Goal: Task Accomplishment & Management: Manage account settings

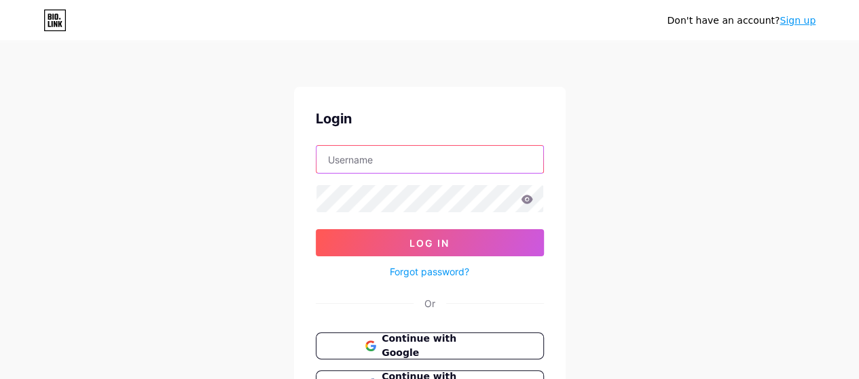
click at [376, 157] on input "text" at bounding box center [429, 159] width 227 height 27
type input "[EMAIL_ADDRESS][DOMAIN_NAME]"
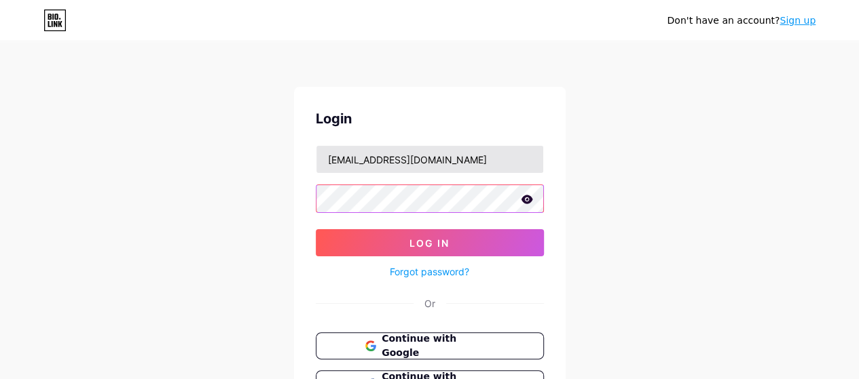
click at [316, 229] on button "Log In" at bounding box center [430, 242] width 228 height 27
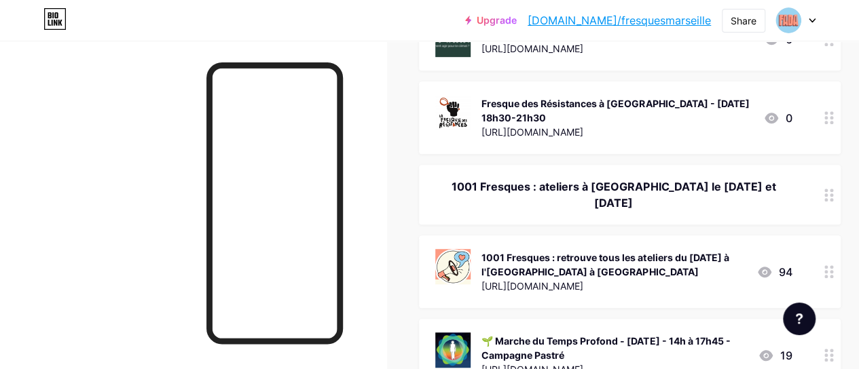
scroll to position [443, 0]
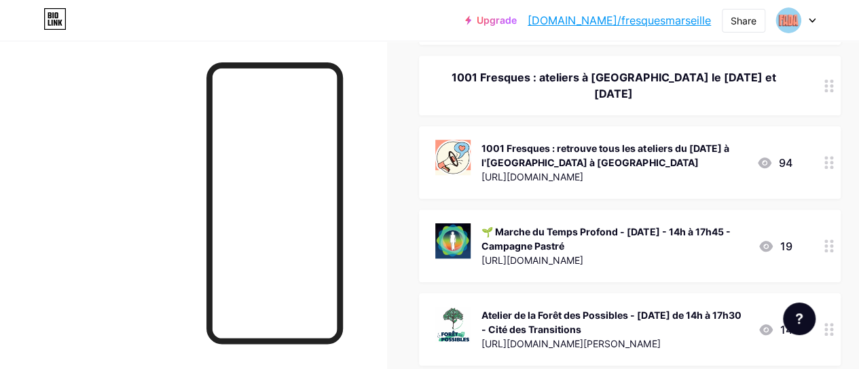
click at [827, 88] on circle at bounding box center [825, 85] width 3 height 3
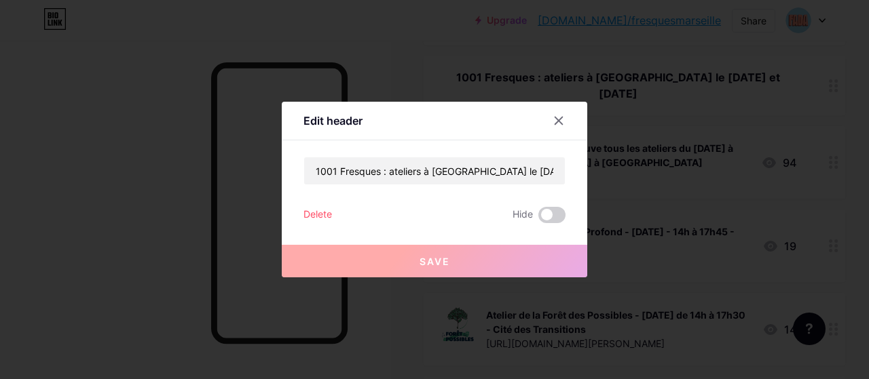
click at [319, 216] on div "Delete" at bounding box center [317, 215] width 29 height 16
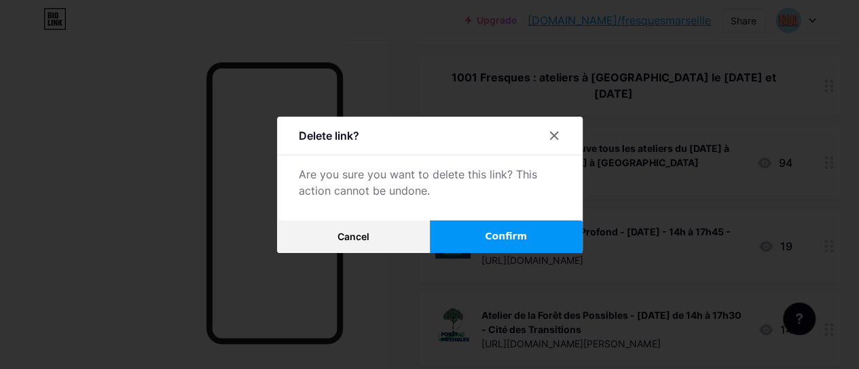
click at [502, 244] on span "Confirm" at bounding box center [506, 236] width 42 height 14
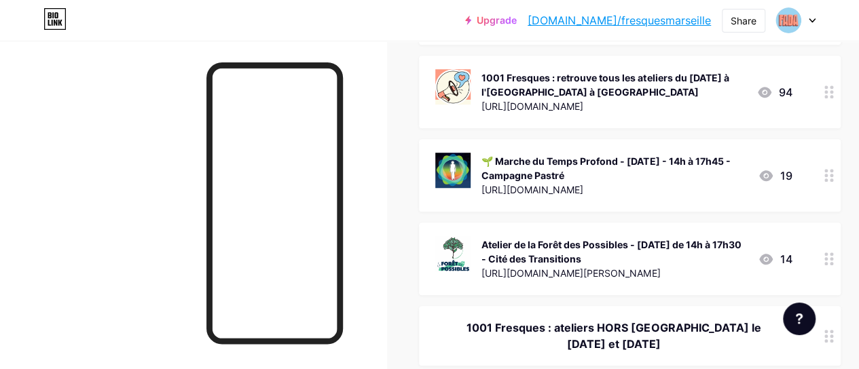
click at [833, 98] on circle at bounding box center [831, 96] width 3 height 3
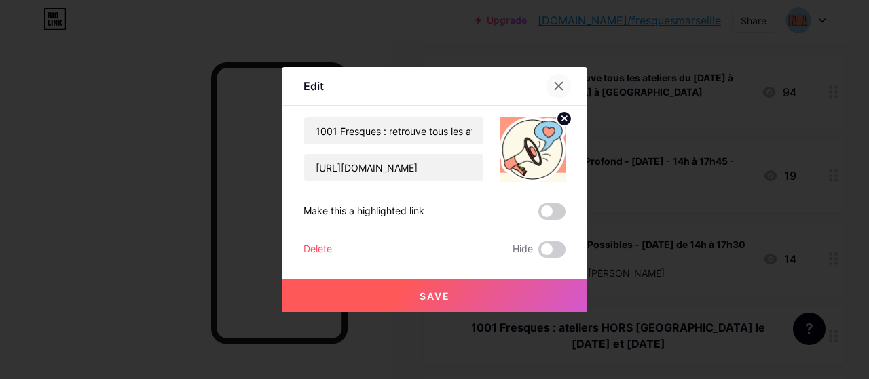
click at [555, 86] on icon at bounding box center [558, 86] width 11 height 11
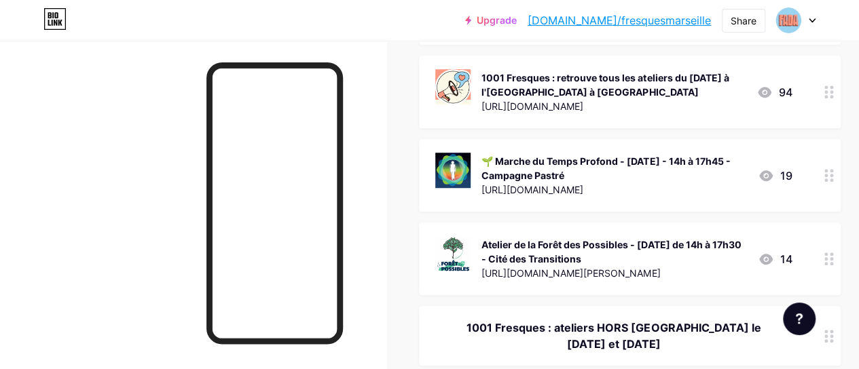
click at [833, 94] on circle at bounding box center [831, 91] width 3 height 3
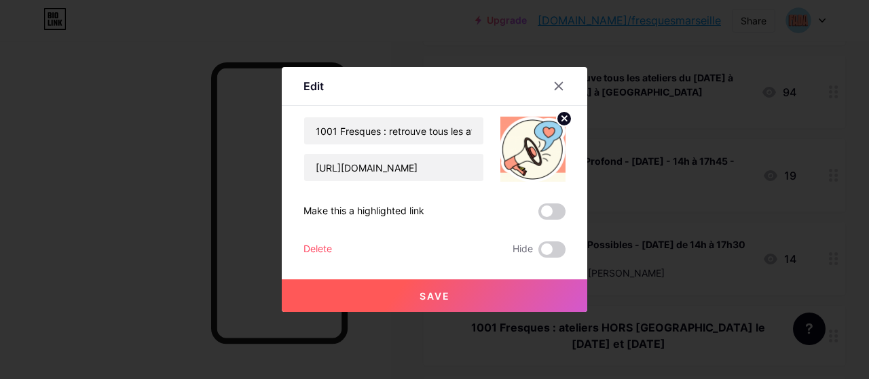
click at [312, 246] on div "Delete" at bounding box center [317, 250] width 29 height 16
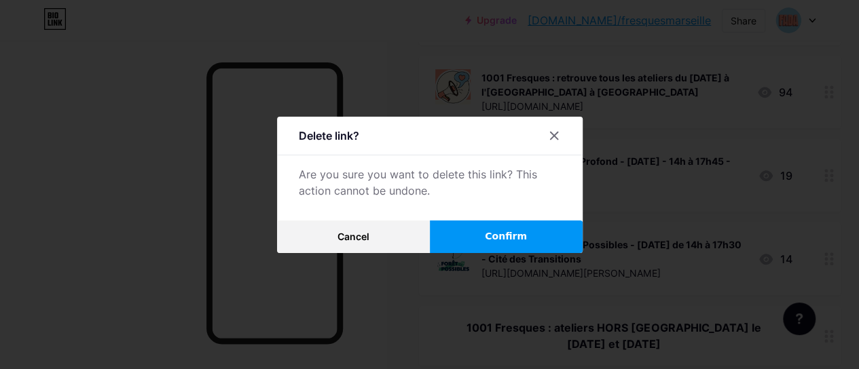
click at [513, 244] on span "Confirm" at bounding box center [506, 236] width 42 height 14
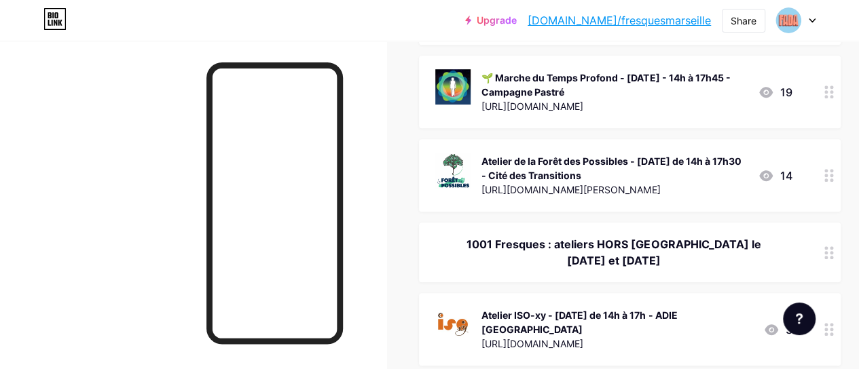
click at [839, 115] on div at bounding box center [828, 92] width 23 height 73
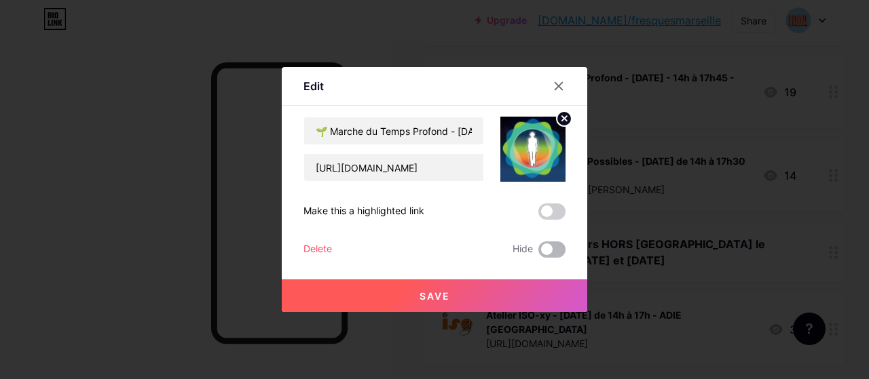
click at [549, 250] on span at bounding box center [551, 250] width 27 height 16
click at [538, 253] on input "checkbox" at bounding box center [538, 253] width 0 height 0
click at [504, 296] on button "Save" at bounding box center [434, 296] width 305 height 33
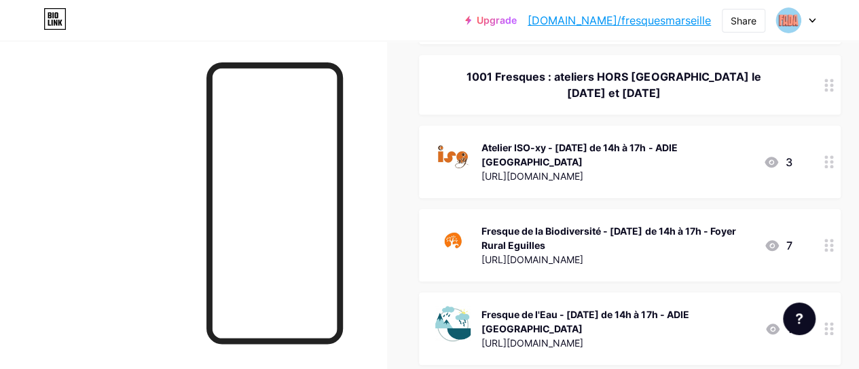
scroll to position [506, 0]
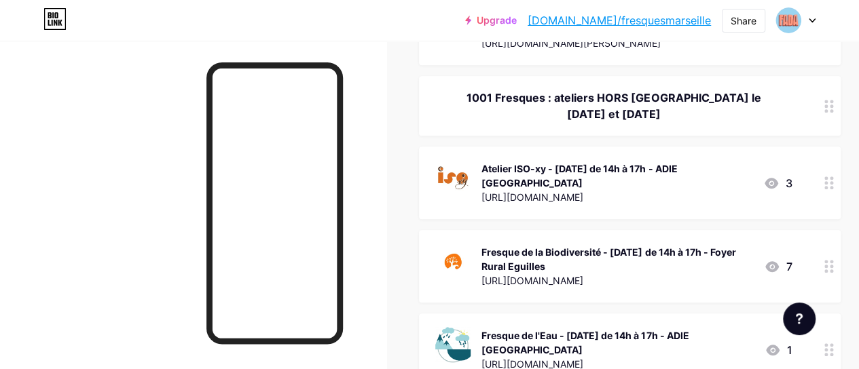
click at [832, 189] on icon at bounding box center [829, 182] width 10 height 13
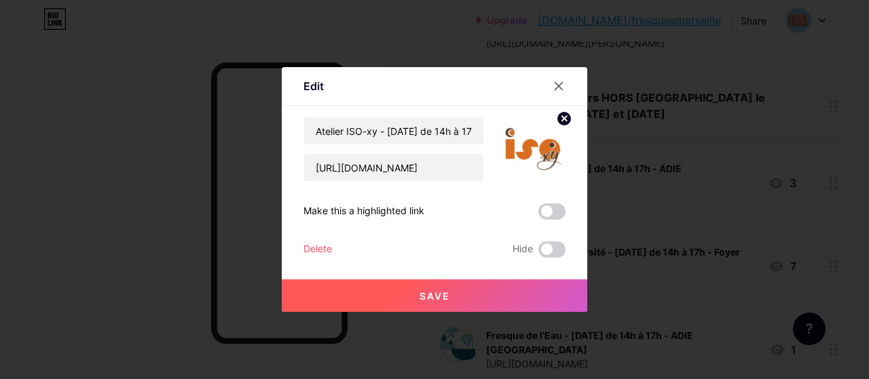
click at [323, 245] on div "Delete" at bounding box center [317, 250] width 29 height 16
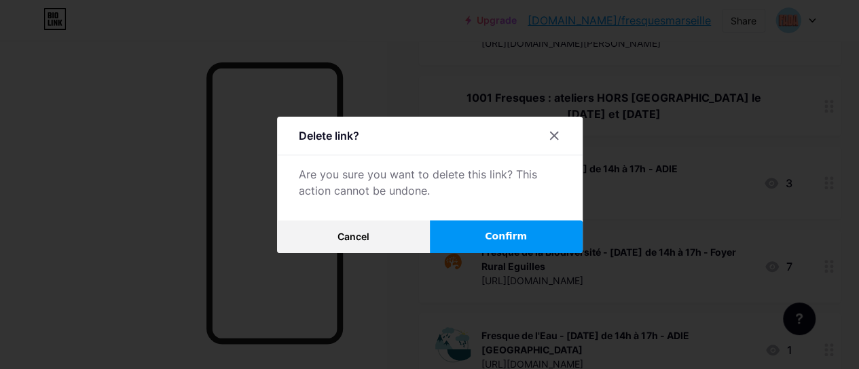
click at [497, 232] on button "Confirm" at bounding box center [506, 237] width 153 height 33
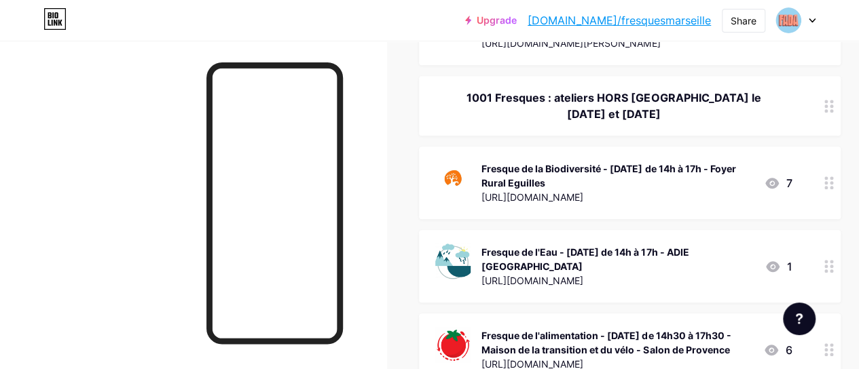
click at [836, 210] on div at bounding box center [828, 183] width 23 height 73
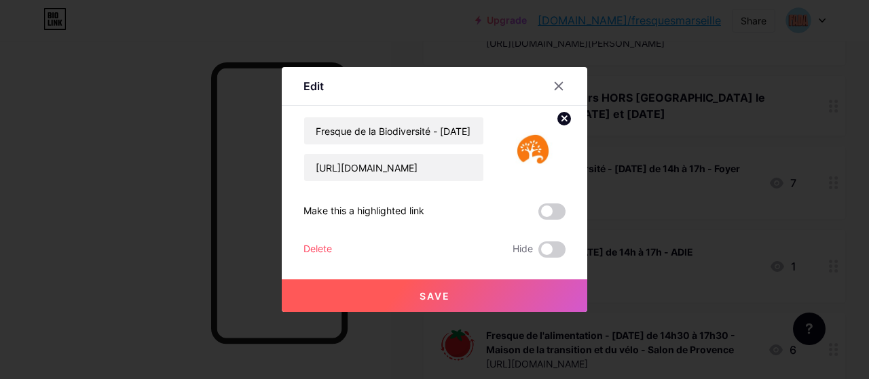
click at [322, 248] on div "Delete" at bounding box center [317, 250] width 29 height 16
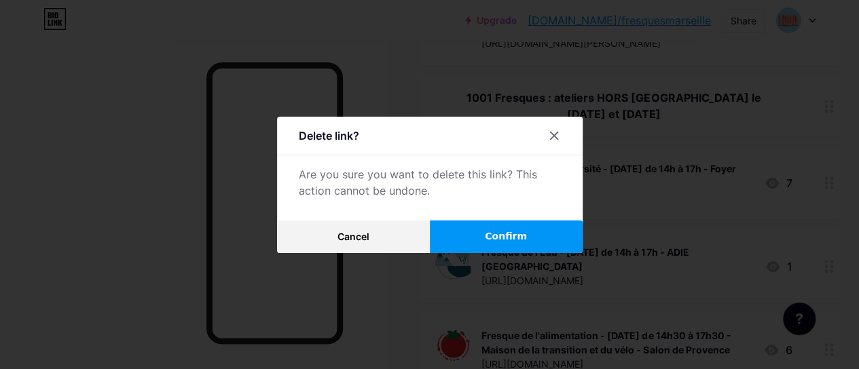
click at [510, 238] on span "Confirm" at bounding box center [506, 236] width 42 height 14
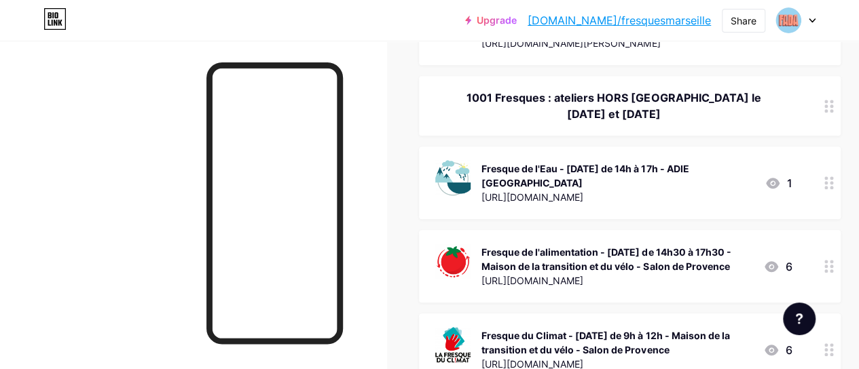
click at [822, 196] on div at bounding box center [828, 183] width 23 height 73
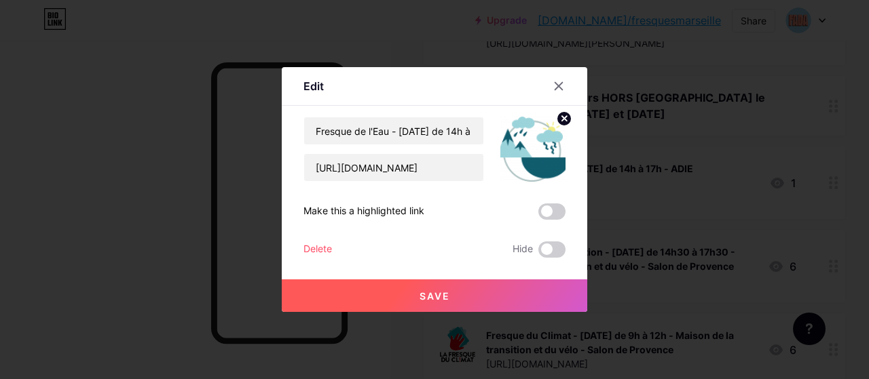
click at [316, 245] on div "Delete" at bounding box center [317, 250] width 29 height 16
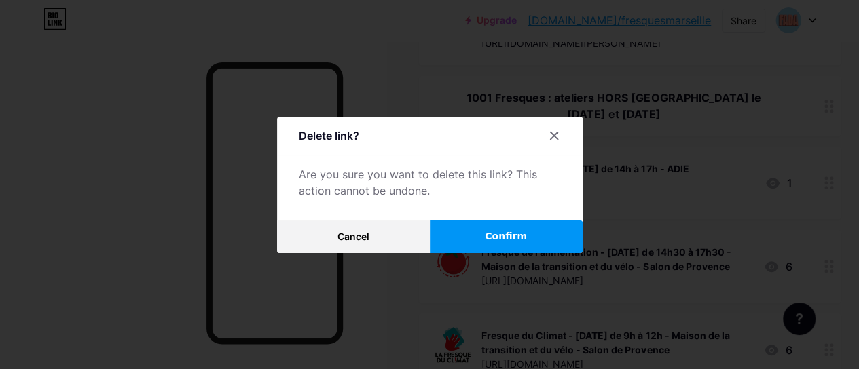
click at [487, 236] on button "Confirm" at bounding box center [506, 237] width 153 height 33
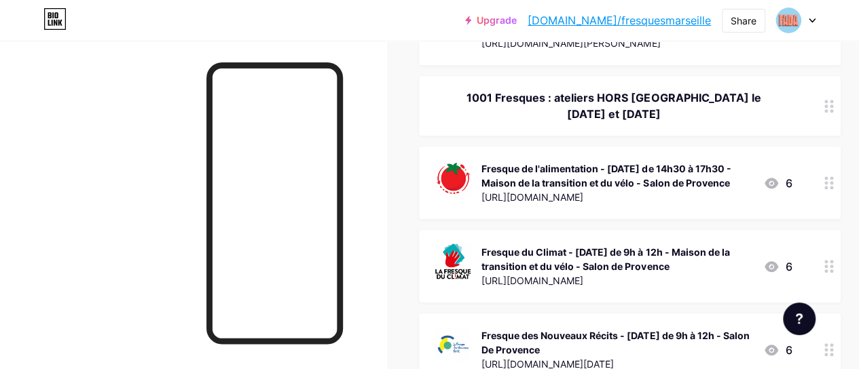
click at [833, 185] on circle at bounding box center [831, 182] width 3 height 3
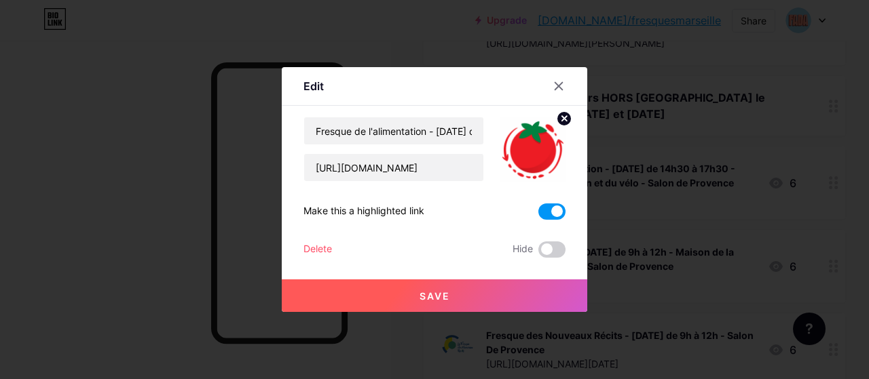
click at [322, 253] on div "Delete" at bounding box center [317, 250] width 29 height 16
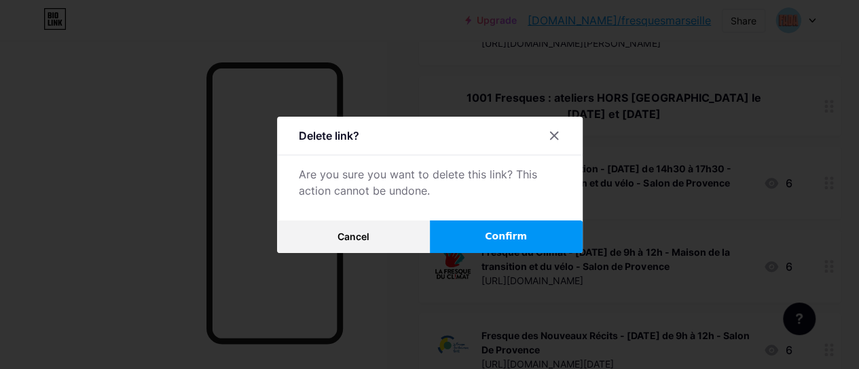
click at [500, 233] on button "Confirm" at bounding box center [506, 237] width 153 height 33
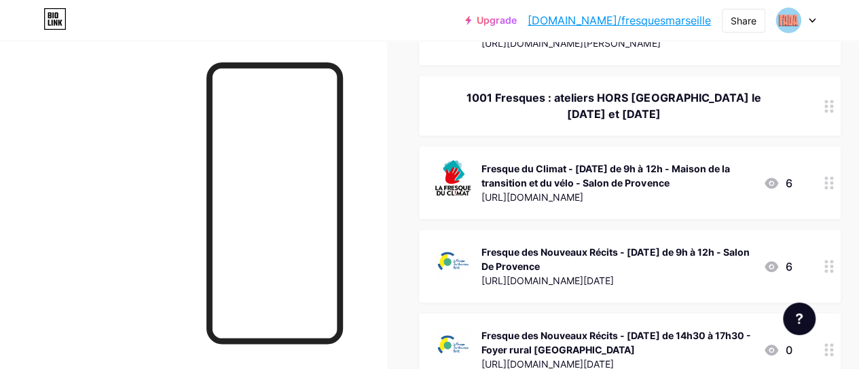
click at [832, 189] on icon at bounding box center [829, 182] width 10 height 13
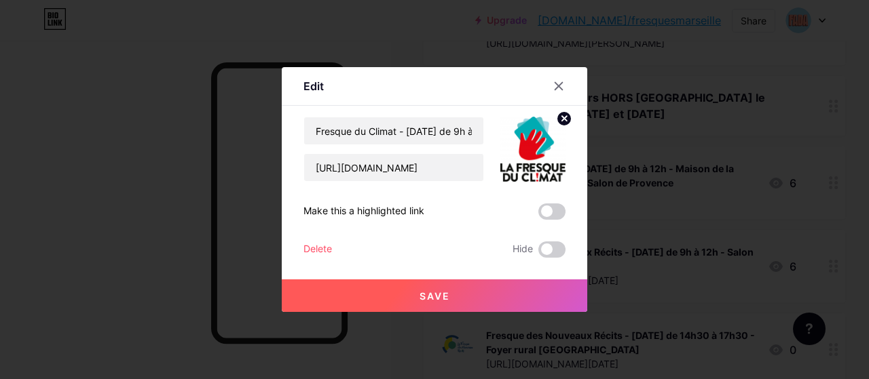
click at [322, 244] on div "Delete" at bounding box center [317, 250] width 29 height 16
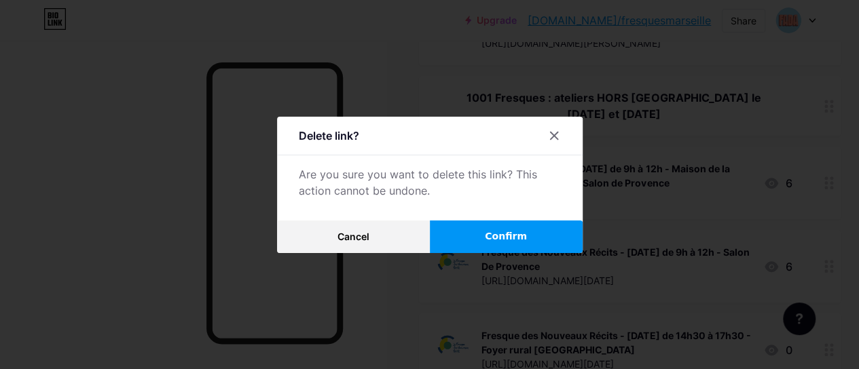
click at [529, 240] on button "Confirm" at bounding box center [506, 237] width 153 height 33
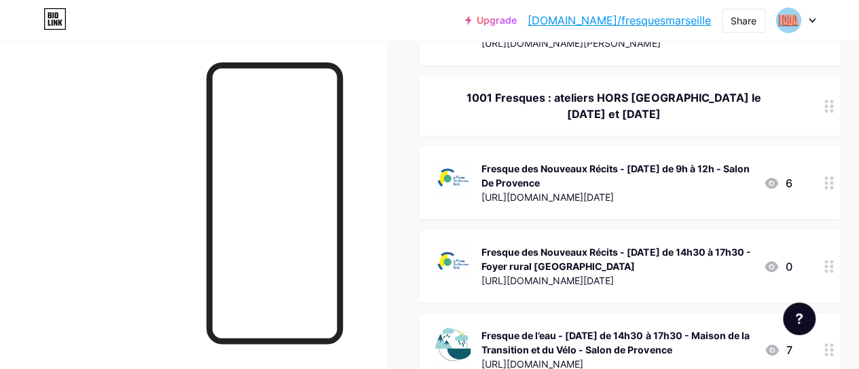
click at [833, 185] on circle at bounding box center [831, 182] width 3 height 3
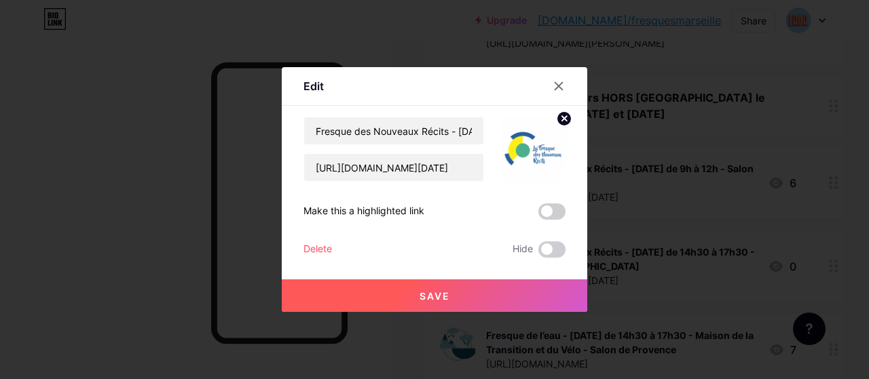
click at [333, 245] on div "Delete Hide" at bounding box center [434, 250] width 262 height 16
click at [314, 253] on div "Delete" at bounding box center [317, 250] width 29 height 16
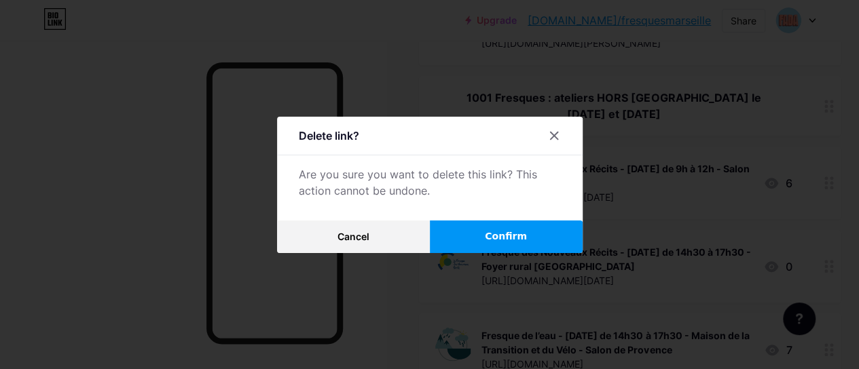
click at [490, 238] on button "Confirm" at bounding box center [506, 237] width 153 height 33
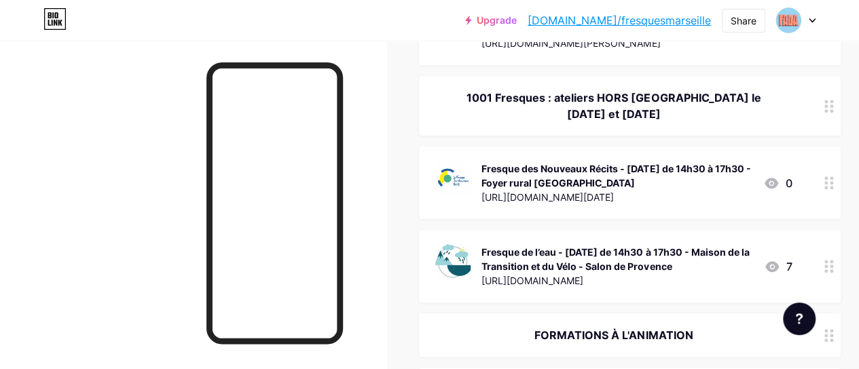
click at [834, 195] on div at bounding box center [828, 183] width 23 height 73
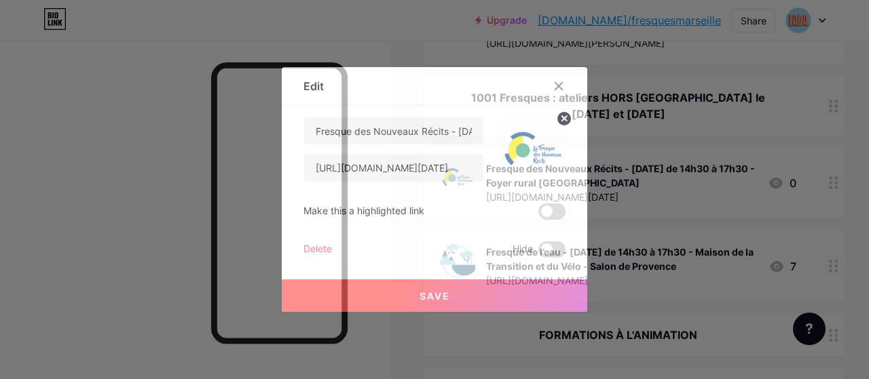
click at [316, 246] on div "Delete" at bounding box center [317, 250] width 29 height 16
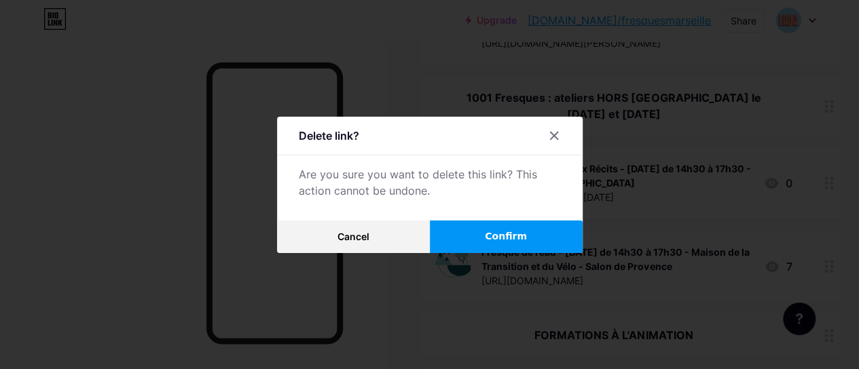
click at [487, 235] on button "Confirm" at bounding box center [506, 237] width 153 height 33
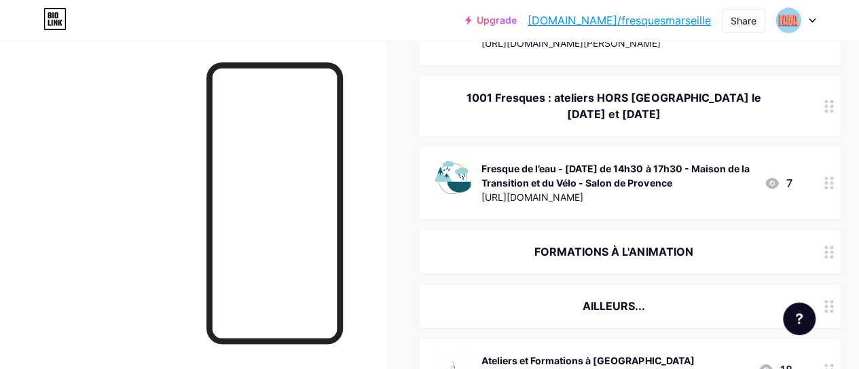
click at [828, 201] on div at bounding box center [828, 183] width 23 height 73
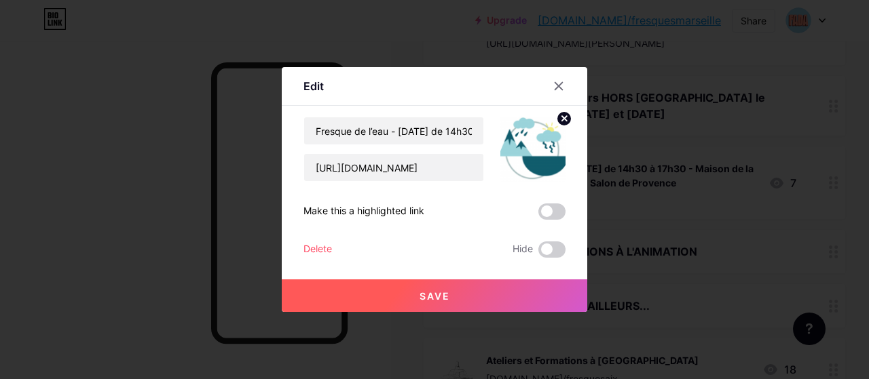
click at [314, 248] on div "Delete" at bounding box center [317, 250] width 29 height 16
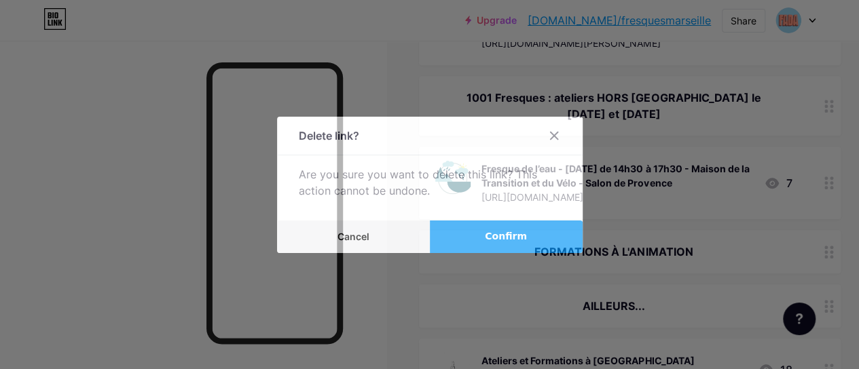
click at [515, 244] on span "Confirm" at bounding box center [506, 236] width 42 height 14
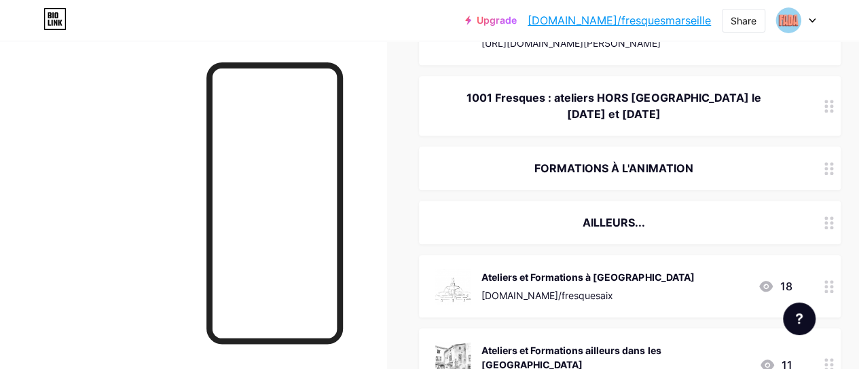
click at [832, 113] on icon at bounding box center [829, 106] width 10 height 13
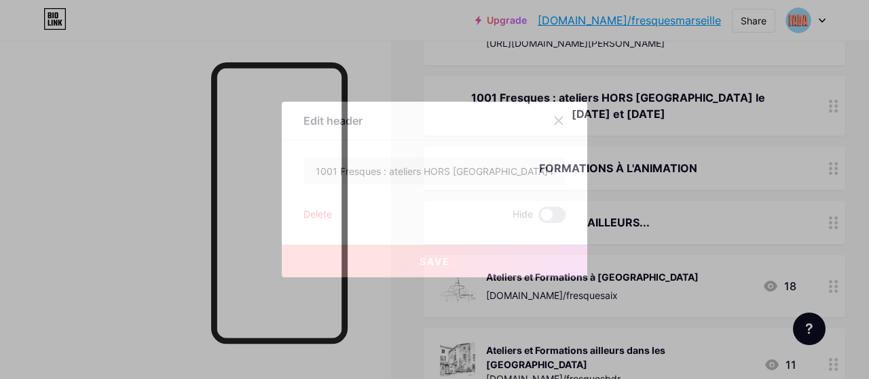
click at [312, 216] on div "Delete" at bounding box center [317, 215] width 29 height 16
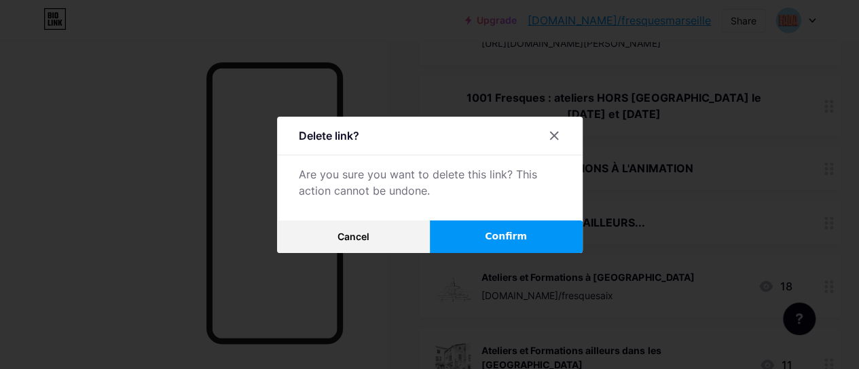
click at [514, 240] on span "Confirm" at bounding box center [506, 236] width 42 height 14
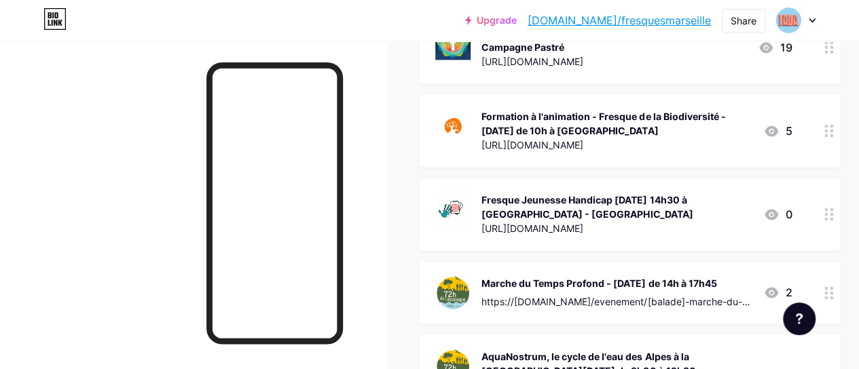
scroll to position [900, 0]
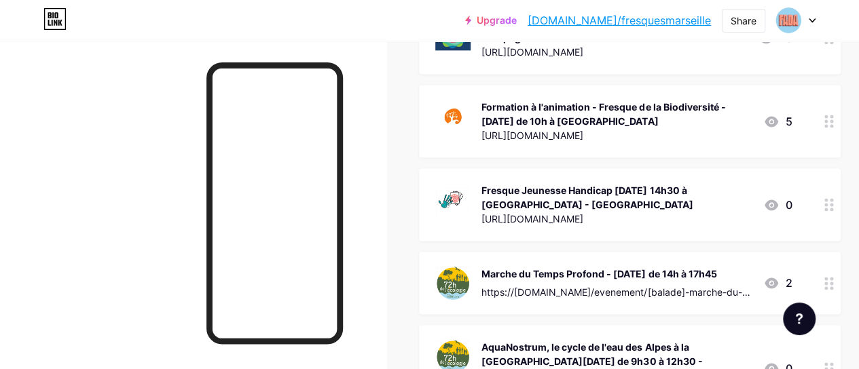
drag, startPoint x: 342, startPoint y: 174, endPoint x: 342, endPoint y: 227, distance: 53.6
click at [342, 227] on div at bounding box center [274, 203] width 136 height 282
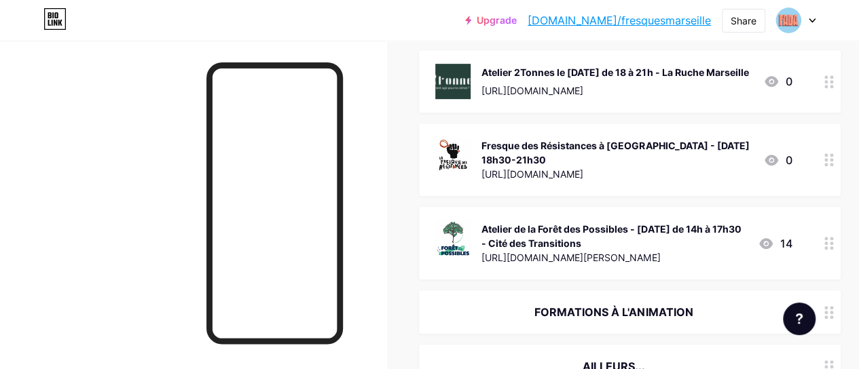
scroll to position [262, 0]
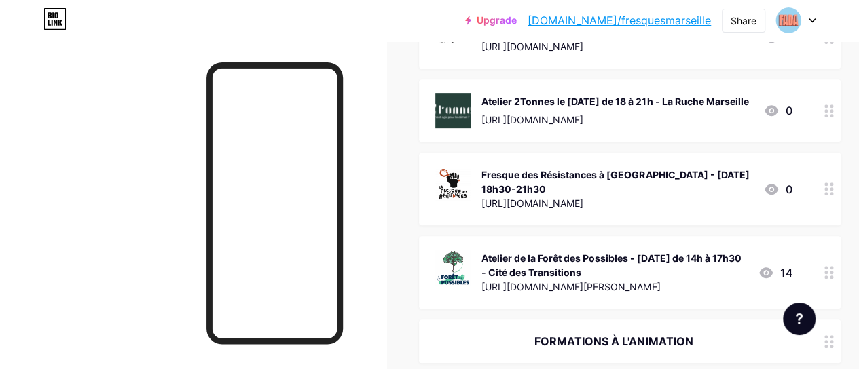
click at [833, 269] on circle at bounding box center [831, 267] width 3 height 3
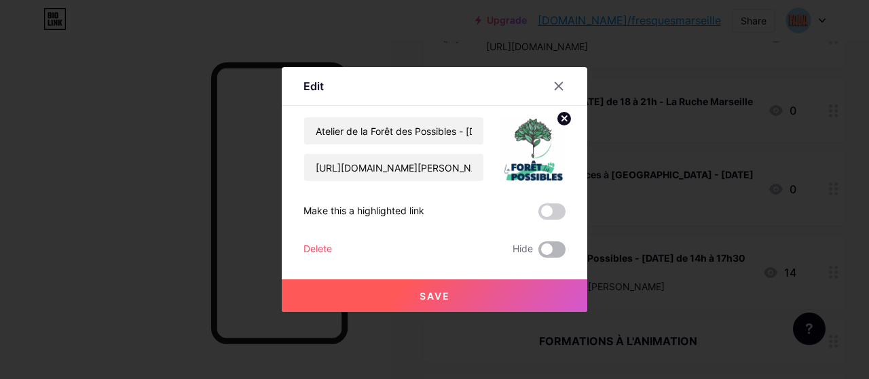
click at [553, 251] on span at bounding box center [551, 250] width 27 height 16
click at [538, 253] on input "checkbox" at bounding box center [538, 253] width 0 height 0
click at [553, 251] on span at bounding box center [551, 250] width 27 height 16
click at [538, 253] on input "checkbox" at bounding box center [538, 253] width 0 height 0
click at [310, 250] on div "Delete" at bounding box center [317, 250] width 29 height 16
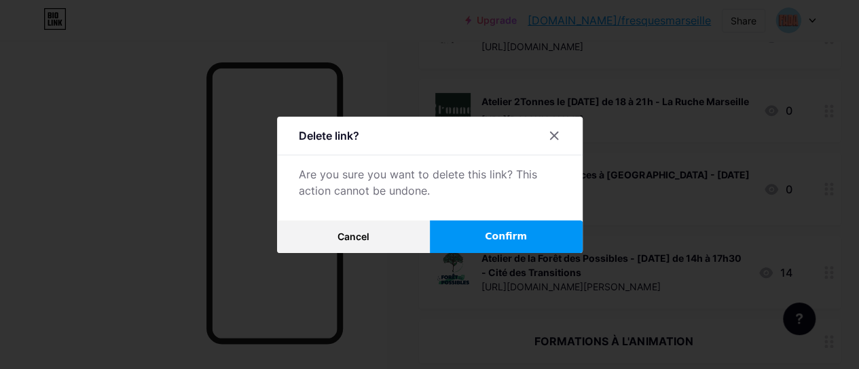
click at [512, 240] on span "Confirm" at bounding box center [506, 236] width 42 height 14
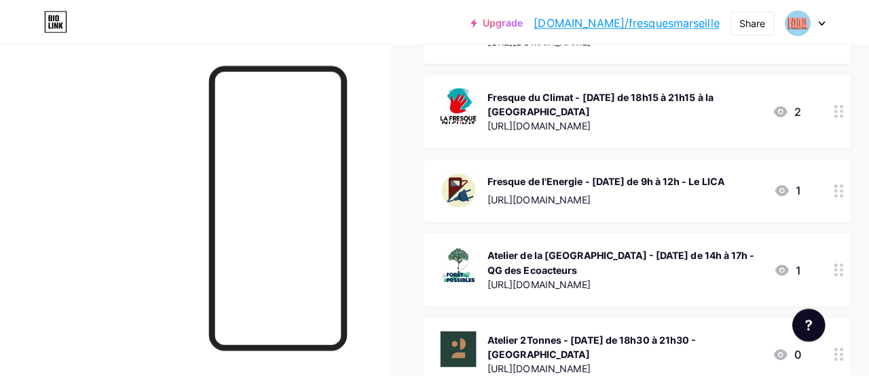
scroll to position [2877, 0]
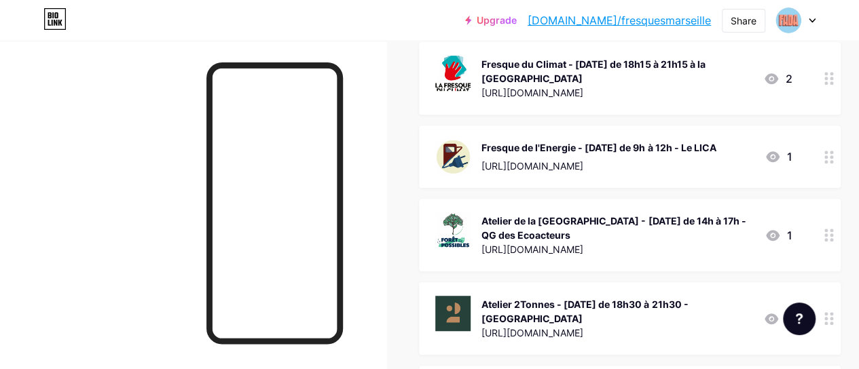
click at [830, 85] on icon at bounding box center [829, 78] width 10 height 13
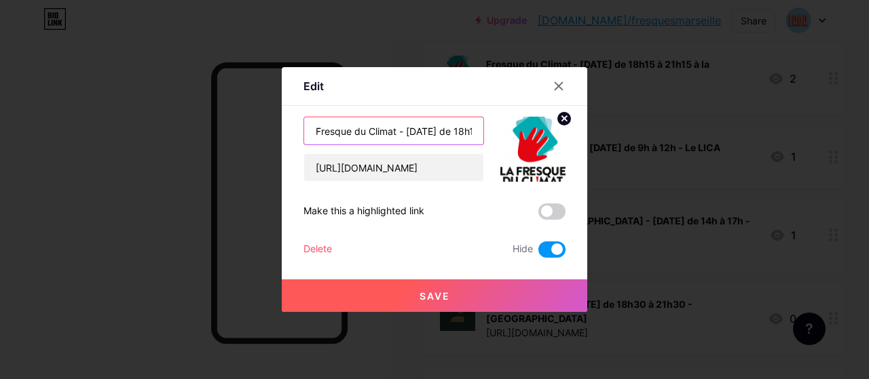
scroll to position [0, 162]
drag, startPoint x: 313, startPoint y: 128, endPoint x: 661, endPoint y: 116, distance: 347.8
click at [661, 116] on div "Edit Content YouTube Play YouTube video without leaving your page. ADD Vimeo Pl…" at bounding box center [434, 189] width 869 height 379
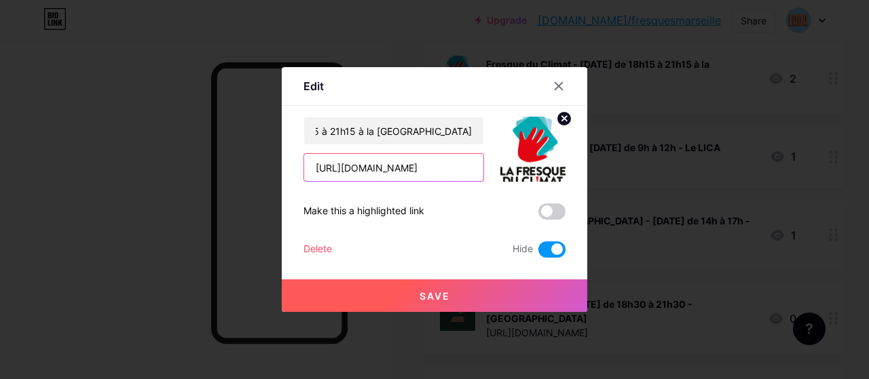
click at [333, 168] on input "[URL][DOMAIN_NAME]" at bounding box center [393, 167] width 179 height 27
drag, startPoint x: 314, startPoint y: 168, endPoint x: 693, endPoint y: 188, distance: 380.0
click at [693, 188] on div "Edit Content YouTube Play YouTube video without leaving your page. ADD Vimeo Pl…" at bounding box center [434, 189] width 869 height 379
paste input "15cc50b5-f43e-4a94-a441-472aa034e745"
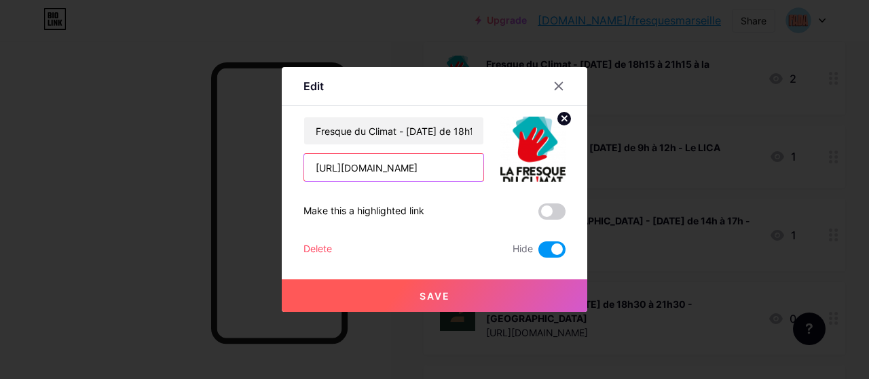
scroll to position [0, 608]
type input "[URL][DOMAIN_NAME]"
click at [551, 250] on span at bounding box center [551, 250] width 27 height 16
click at [538, 253] on input "checkbox" at bounding box center [538, 253] width 0 height 0
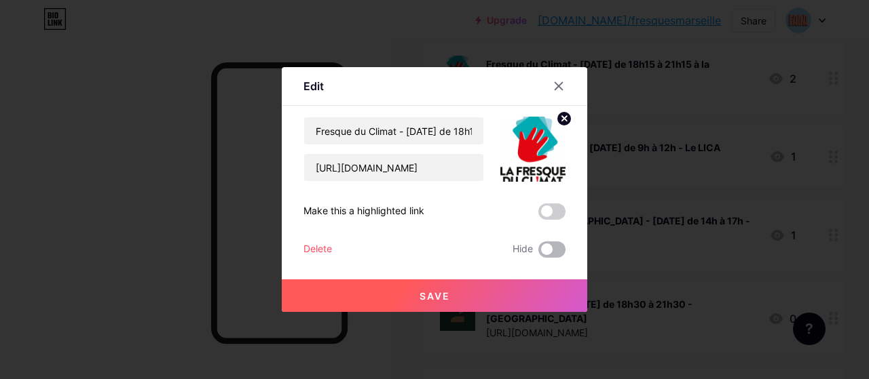
scroll to position [0, 0]
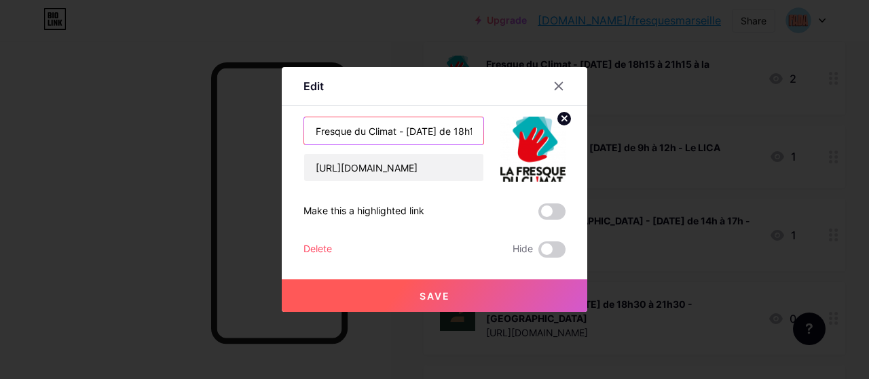
click at [436, 141] on input "Fresque du Climat - [DATE] de 18h15 à 21h15 à la [GEOGRAPHIC_DATA]" at bounding box center [393, 130] width 179 height 27
type input "Fresque du Climat - [DATE] de 15h00 à 18h00 à la [GEOGRAPHIC_DATA]"
click at [467, 291] on button "Save" at bounding box center [434, 296] width 305 height 33
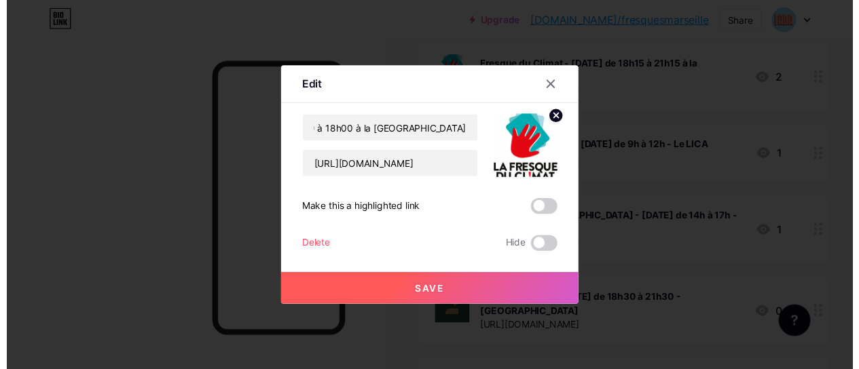
scroll to position [0, 0]
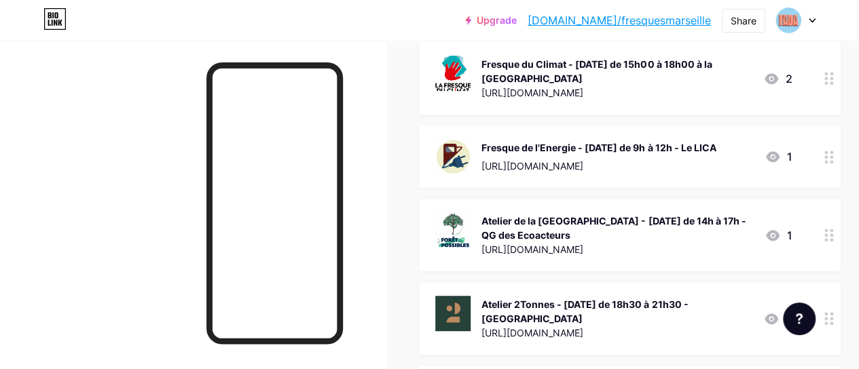
click at [824, 115] on div at bounding box center [828, 78] width 23 height 73
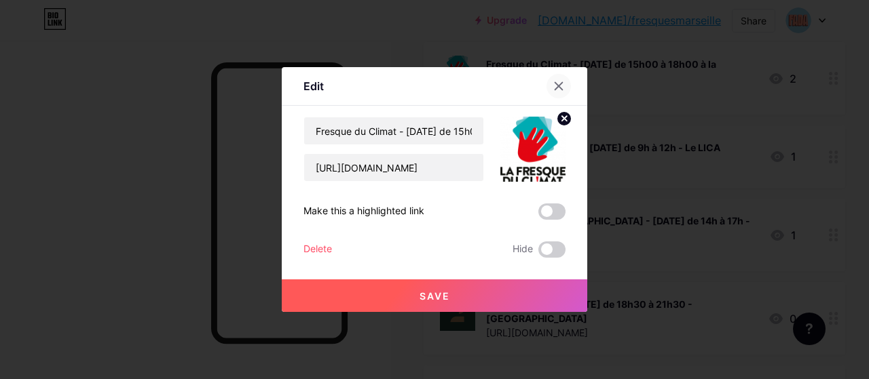
click at [555, 88] on icon at bounding box center [558, 86] width 11 height 11
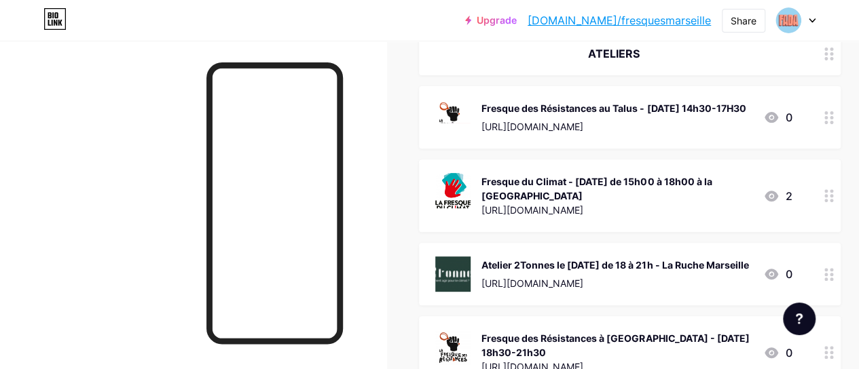
scroll to position [172, 0]
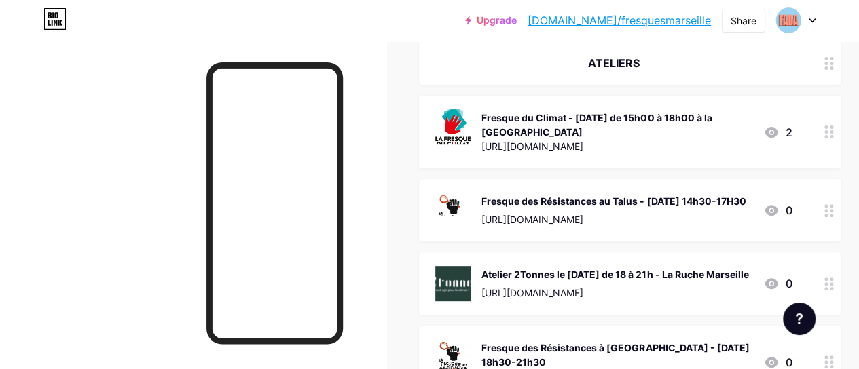
click at [709, 143] on div "[URL][DOMAIN_NAME]" at bounding box center [616, 146] width 271 height 14
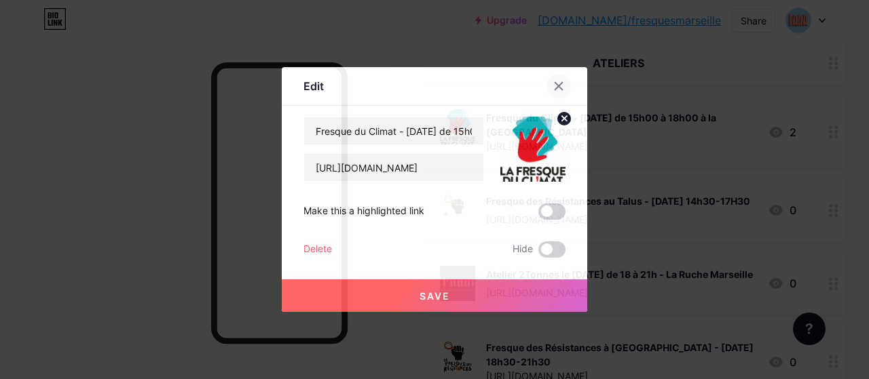
click at [558, 86] on icon at bounding box center [558, 86] width 7 height 7
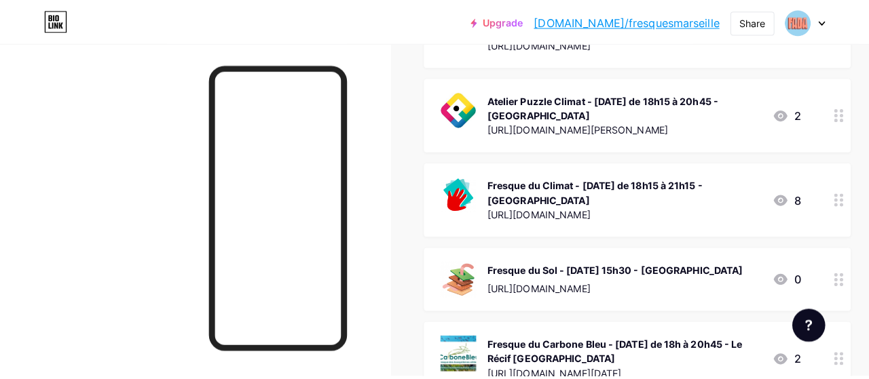
scroll to position [3427, 0]
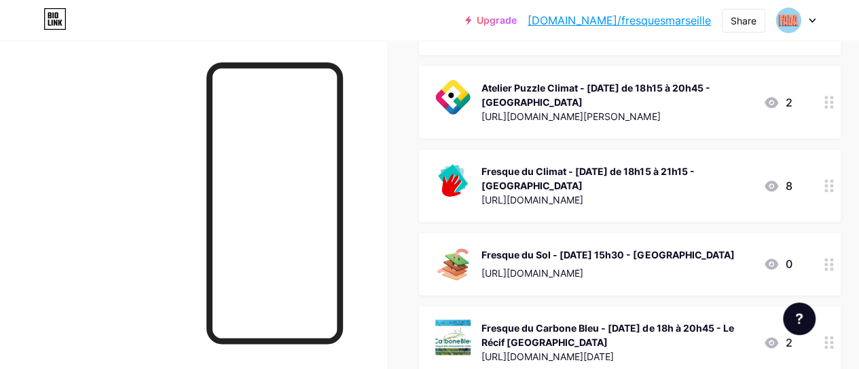
click at [661, 207] on div "[URL][DOMAIN_NAME]" at bounding box center [616, 200] width 271 height 14
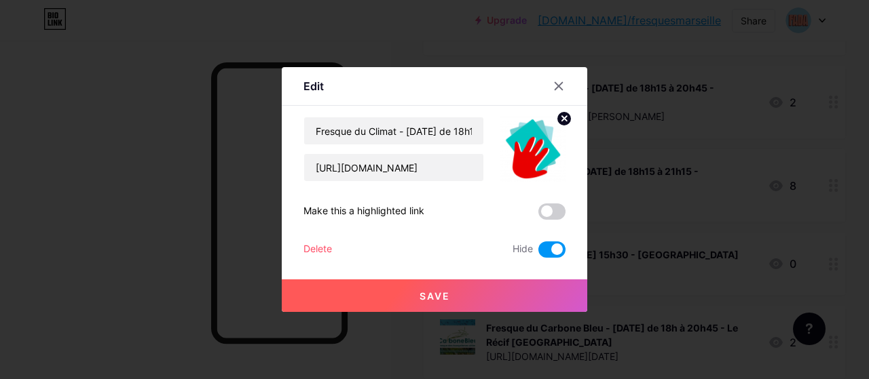
click at [557, 251] on span at bounding box center [551, 250] width 27 height 16
click at [538, 253] on input "checkbox" at bounding box center [538, 253] width 0 height 0
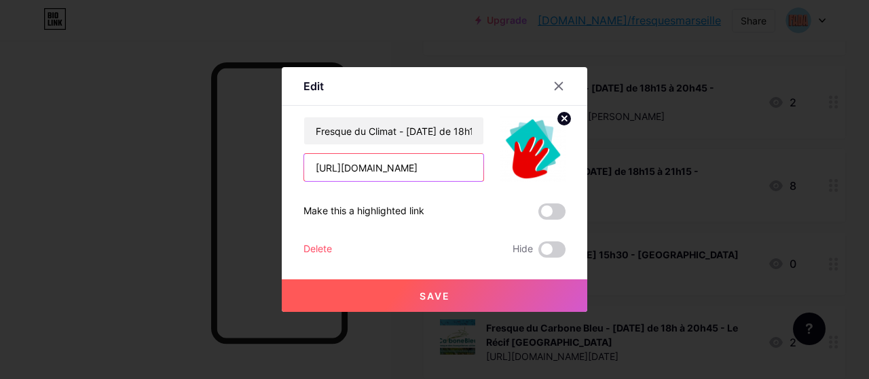
scroll to position [0, 607]
drag, startPoint x: 308, startPoint y: 168, endPoint x: 672, endPoint y: 163, distance: 363.9
click at [672, 163] on div "Edit Content YouTube Play YouTube video without leaving your page. ADD Vimeo Pl…" at bounding box center [434, 189] width 869 height 379
paste input "a047c805-0b5a-49c9-994f-76dde1480316"
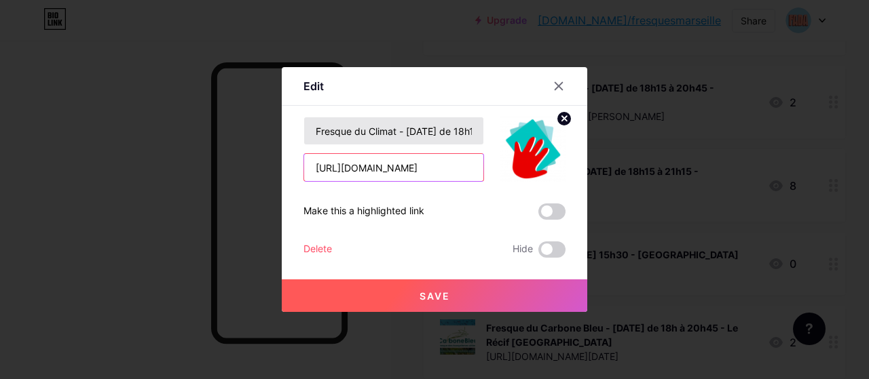
type input "[URL][DOMAIN_NAME]"
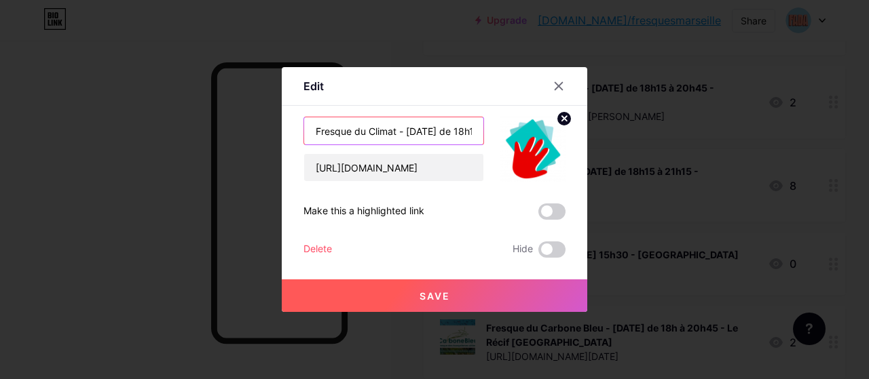
click at [369, 123] on input "Fresque du Climat - [DATE] de 18h15 à 21h15 - [GEOGRAPHIC_DATA]" at bounding box center [393, 130] width 179 height 27
click at [451, 134] on input "Fresque du Climat - [DATE] de 18h15 à 21h15 - [GEOGRAPHIC_DATA]" at bounding box center [393, 130] width 179 height 27
type input "Fresque du Climat - [DATE] de 18h15 à 21h15 - [GEOGRAPHIC_DATA]"
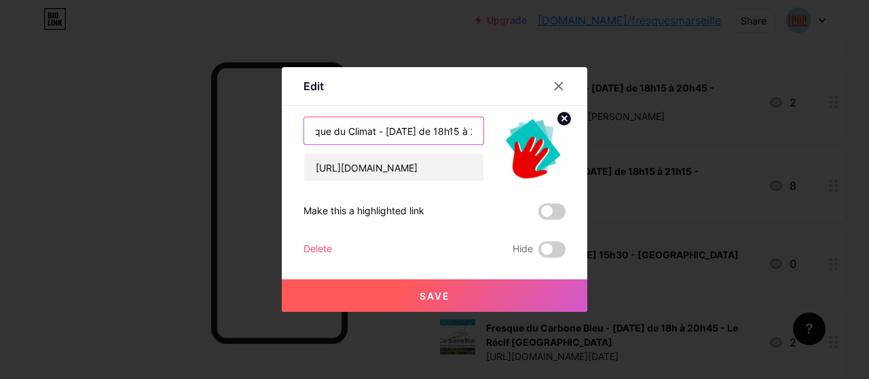
scroll to position [0, 0]
click at [453, 134] on input "Fresque du Climat - [DATE] de 18h15 à 21h15 - [GEOGRAPHIC_DATA]" at bounding box center [393, 130] width 179 height 27
click at [468, 297] on button "Save" at bounding box center [434, 296] width 305 height 33
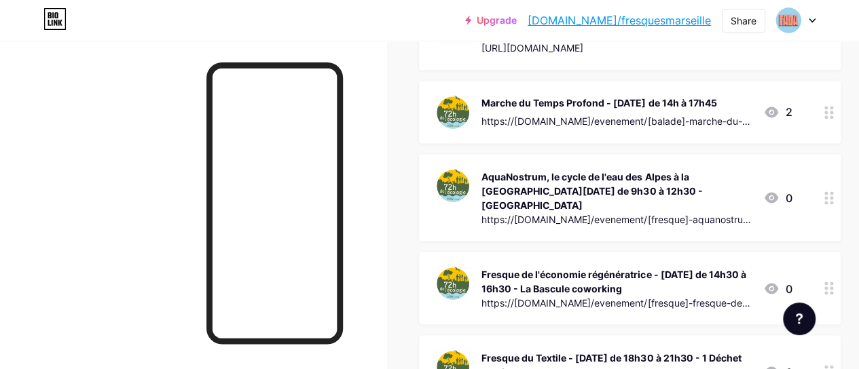
scroll to position [1164, 0]
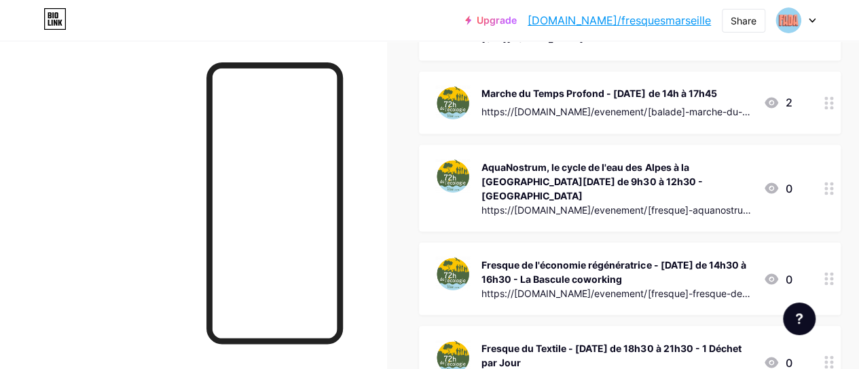
click at [834, 109] on icon at bounding box center [829, 102] width 10 height 13
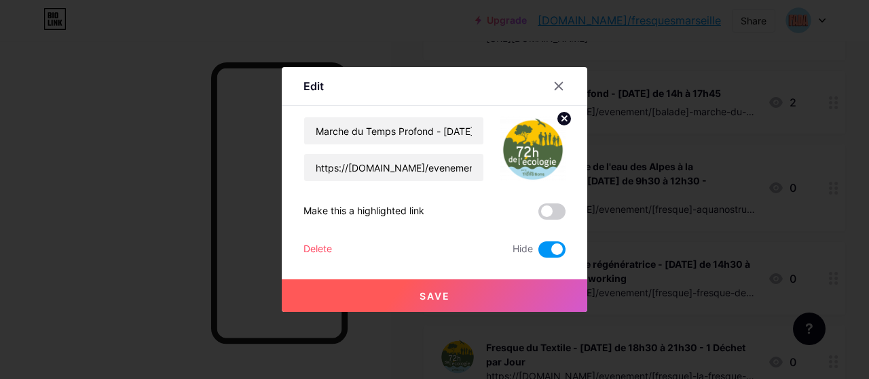
click at [322, 252] on div "Delete" at bounding box center [317, 250] width 29 height 16
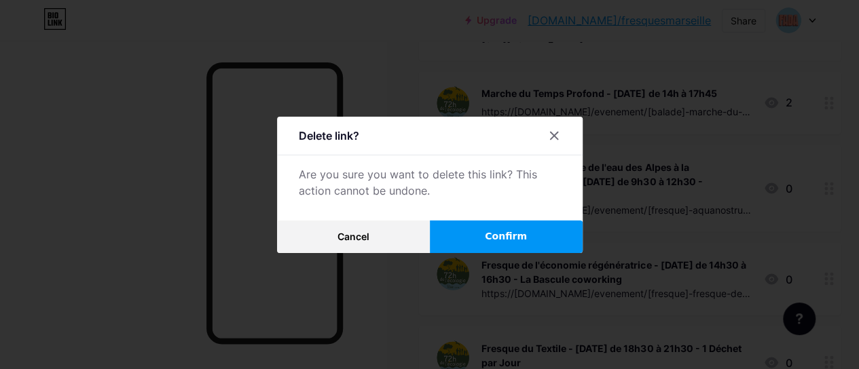
click at [481, 235] on button "Confirm" at bounding box center [506, 237] width 153 height 33
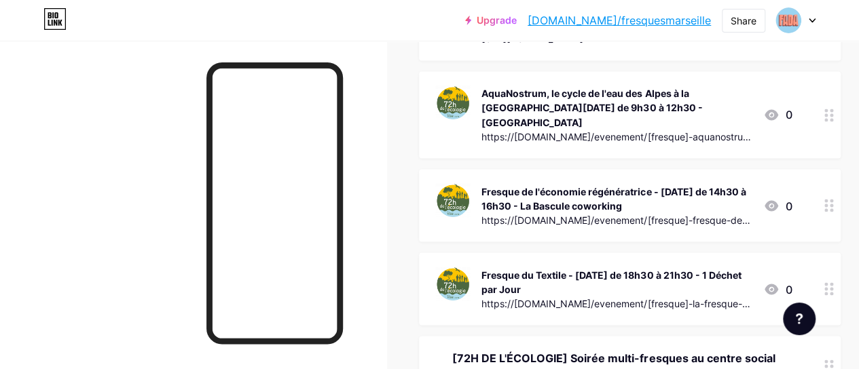
click at [824, 142] on div at bounding box center [828, 114] width 23 height 87
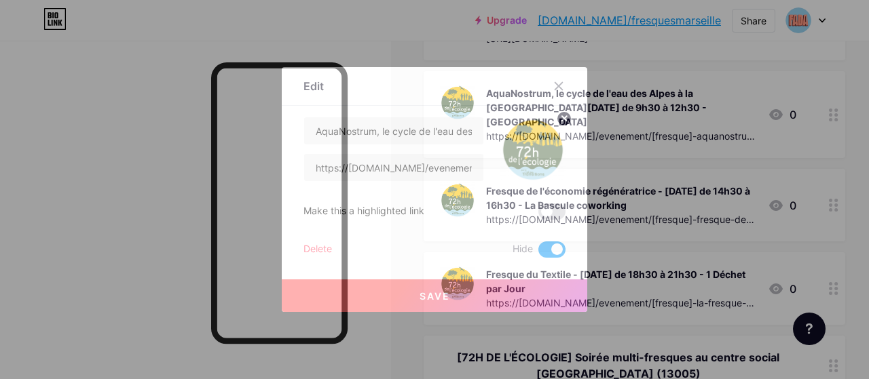
click at [324, 255] on div "Delete" at bounding box center [317, 250] width 29 height 16
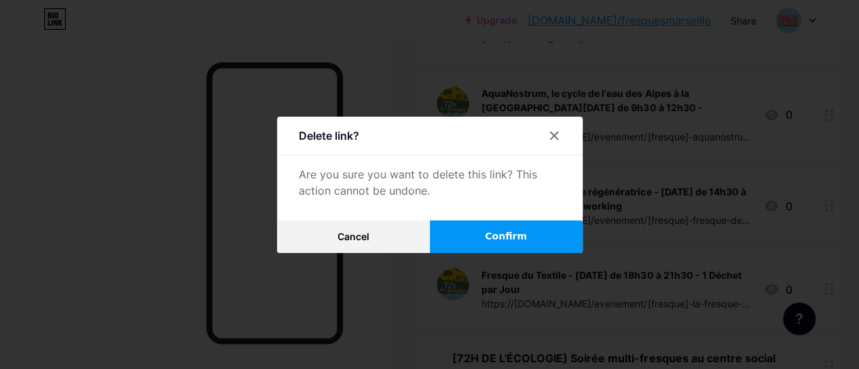
click at [455, 250] on button "Confirm" at bounding box center [506, 237] width 153 height 33
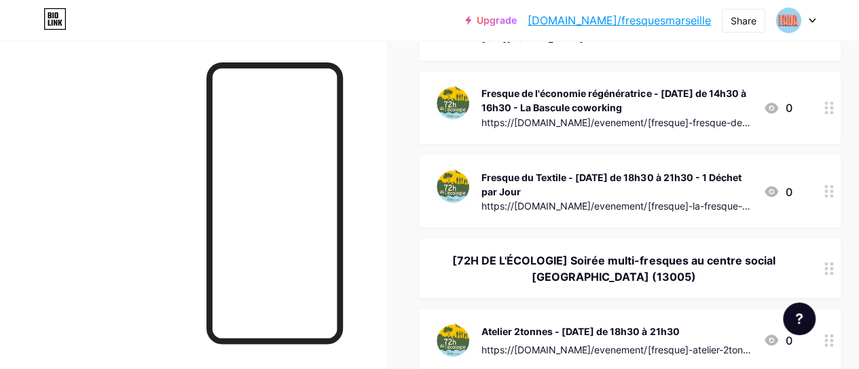
click at [828, 198] on icon at bounding box center [829, 191] width 10 height 13
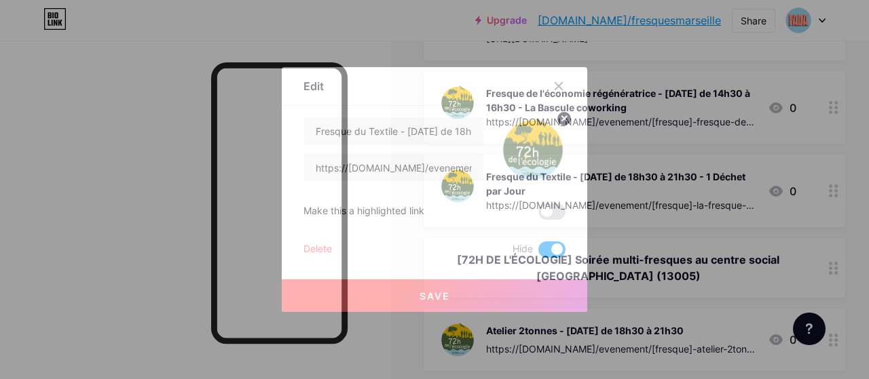
click at [310, 244] on div "Delete" at bounding box center [317, 250] width 29 height 16
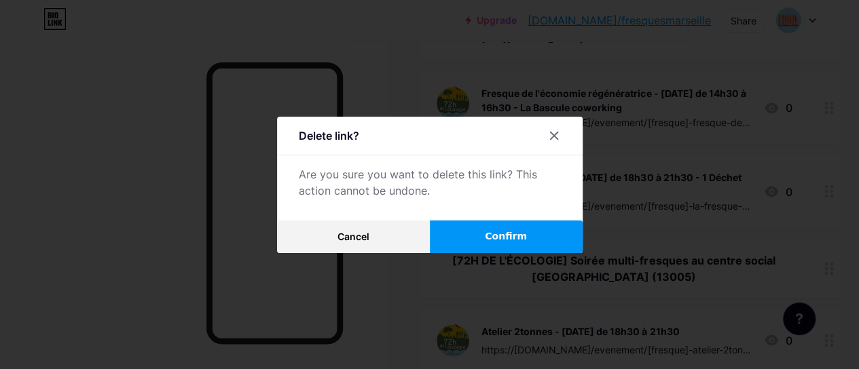
click at [529, 242] on button "Confirm" at bounding box center [506, 237] width 153 height 33
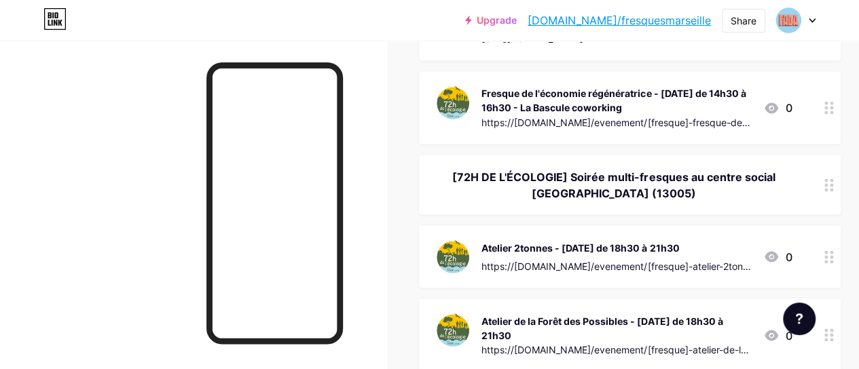
click at [834, 215] on div at bounding box center [828, 185] width 23 height 60
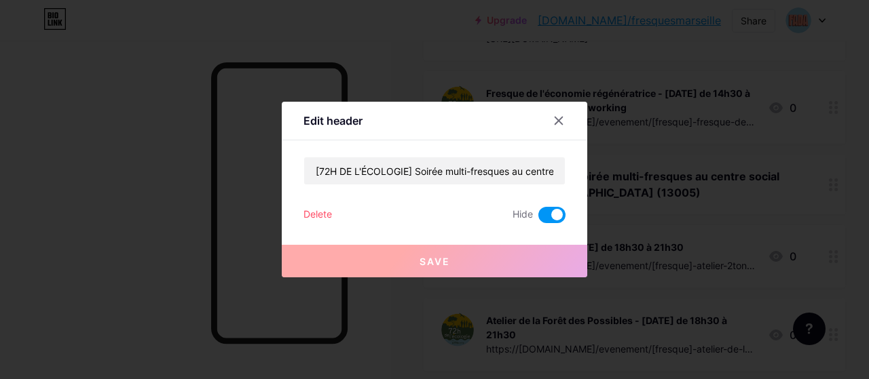
click at [322, 210] on div "Delete" at bounding box center [317, 215] width 29 height 16
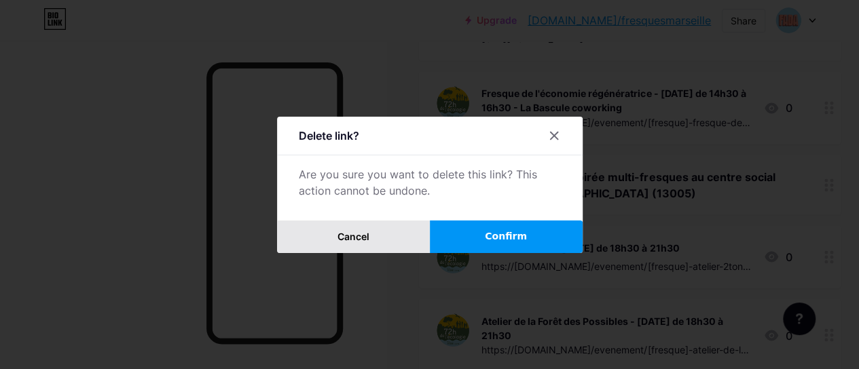
click at [341, 236] on button "Cancel" at bounding box center [353, 237] width 153 height 33
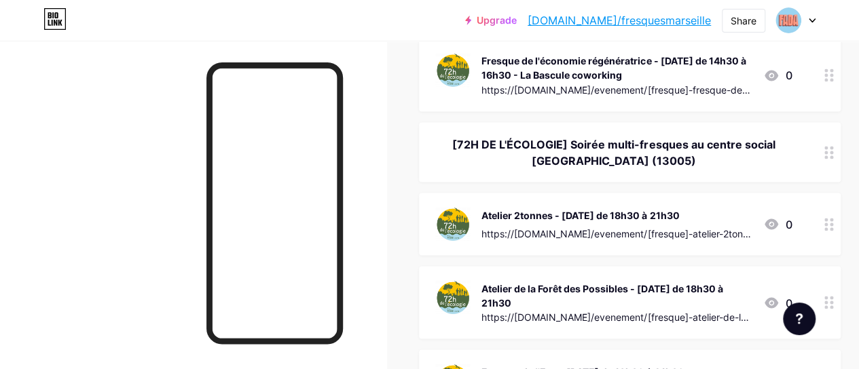
scroll to position [1206, 0]
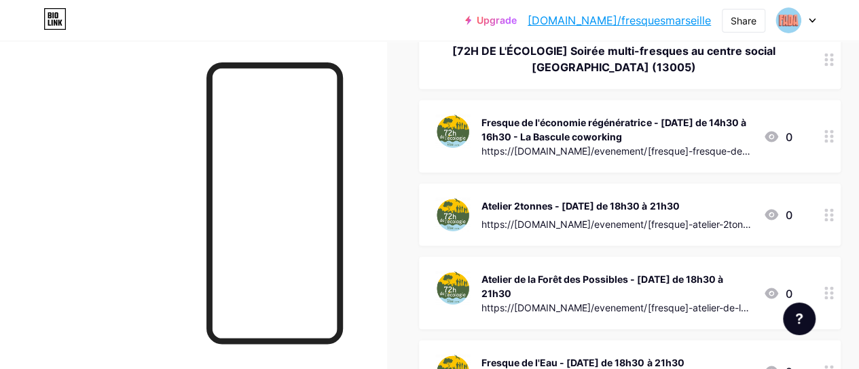
click at [832, 221] on icon at bounding box center [829, 214] width 10 height 13
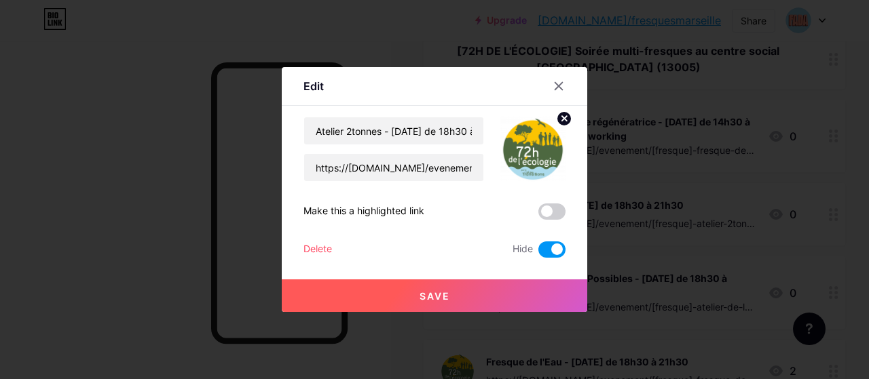
click at [327, 250] on div "Delete" at bounding box center [317, 250] width 29 height 16
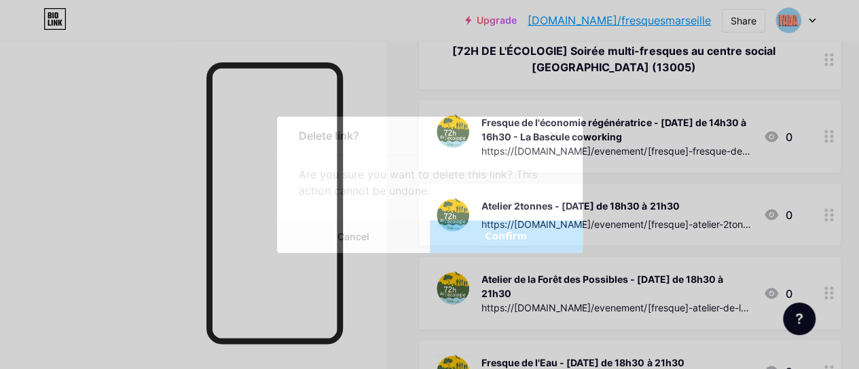
click at [520, 238] on span "Confirm" at bounding box center [506, 236] width 42 height 14
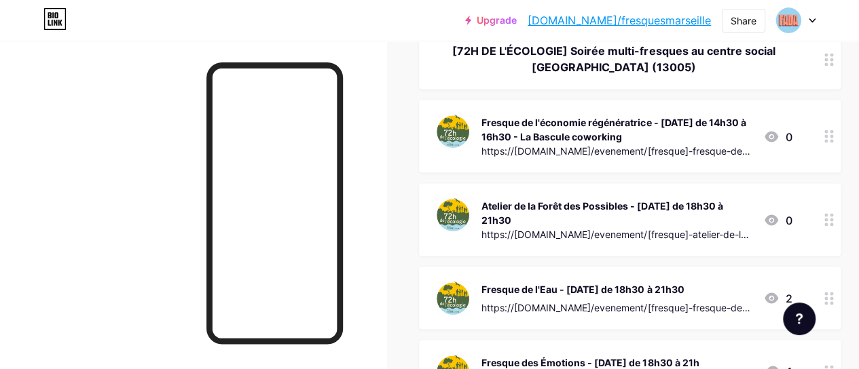
click at [826, 161] on div at bounding box center [828, 136] width 23 height 73
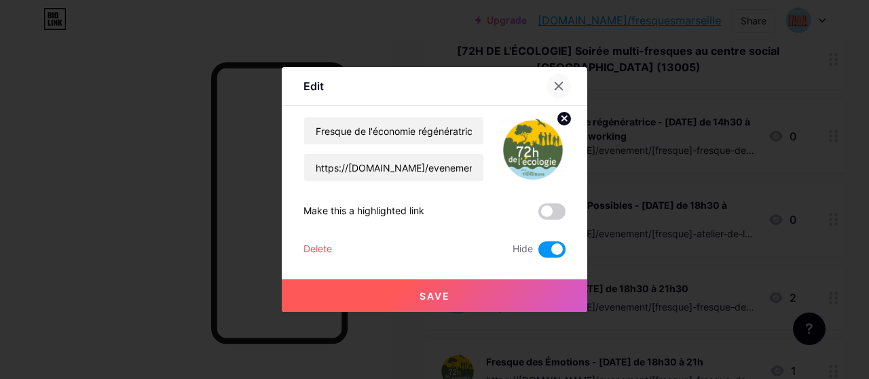
click at [559, 85] on icon at bounding box center [558, 86] width 11 height 11
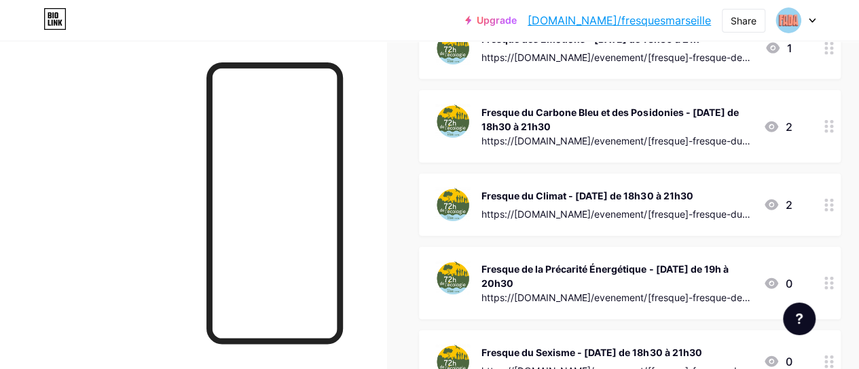
scroll to position [1637, 0]
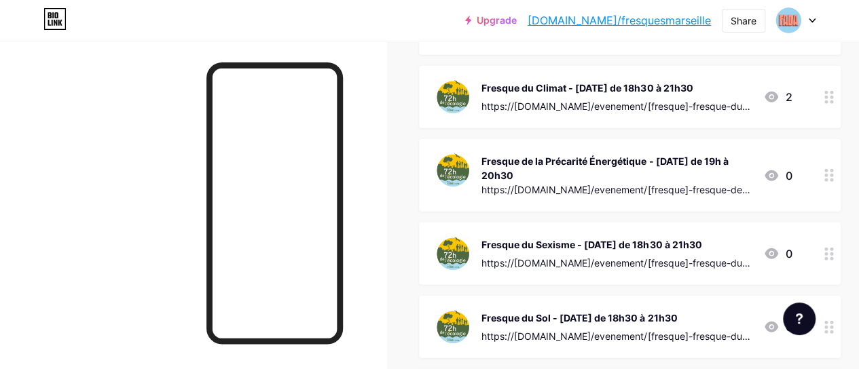
click at [833, 104] on icon at bounding box center [829, 97] width 10 height 13
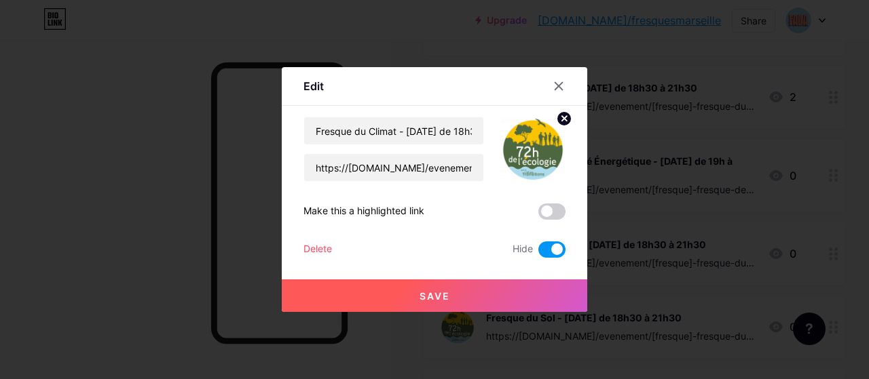
click at [322, 250] on div "Delete" at bounding box center [317, 250] width 29 height 16
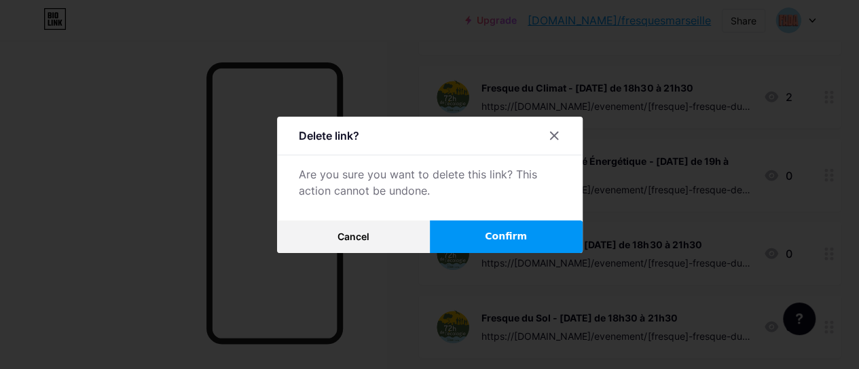
click at [498, 244] on span "Confirm" at bounding box center [506, 236] width 42 height 14
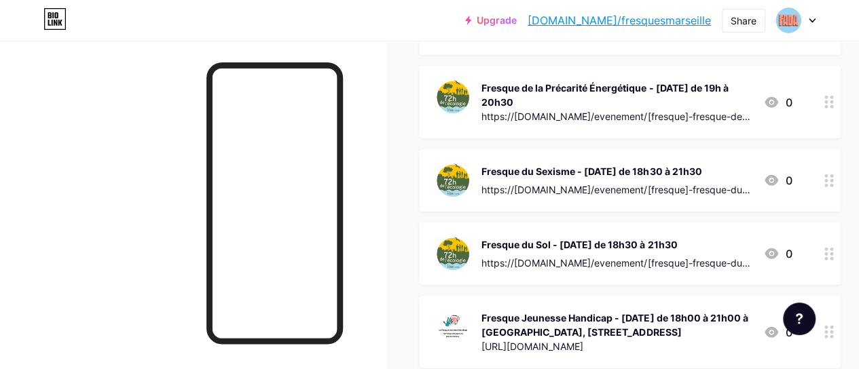
click at [833, 206] on div at bounding box center [828, 180] width 23 height 62
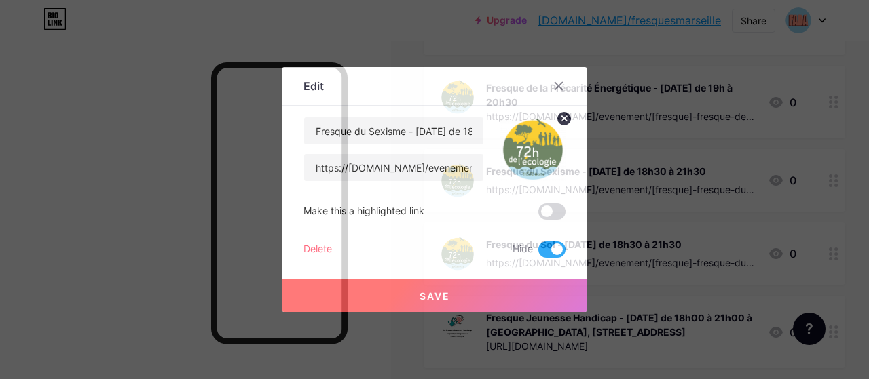
click at [308, 244] on div "Delete" at bounding box center [317, 250] width 29 height 16
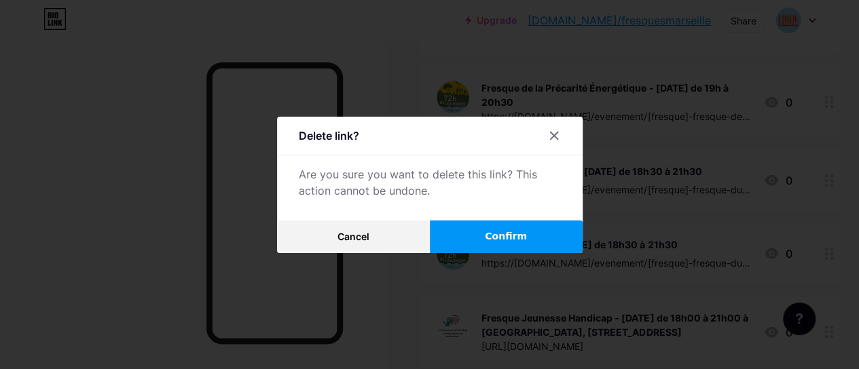
click at [480, 231] on button "Confirm" at bounding box center [506, 237] width 153 height 33
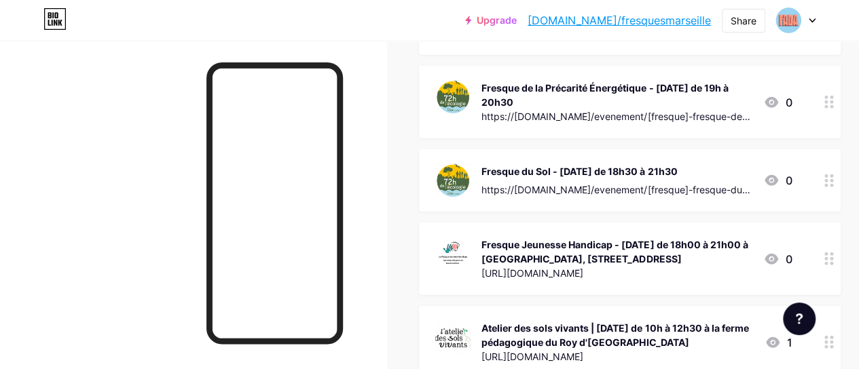
click at [827, 187] on circle at bounding box center [825, 185] width 3 height 3
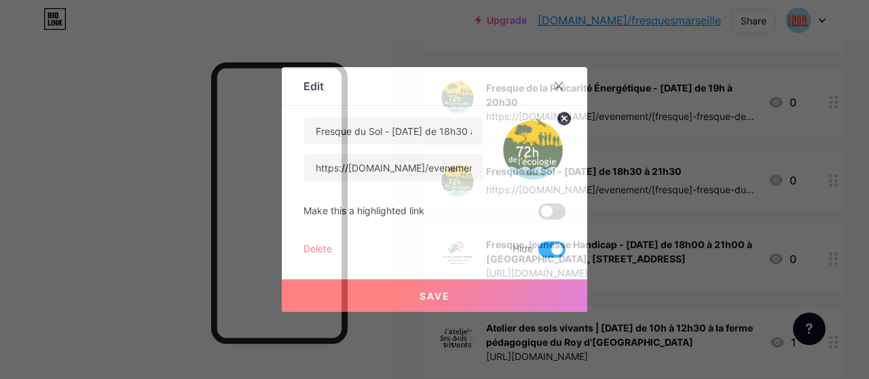
click at [315, 246] on div "Delete" at bounding box center [317, 250] width 29 height 16
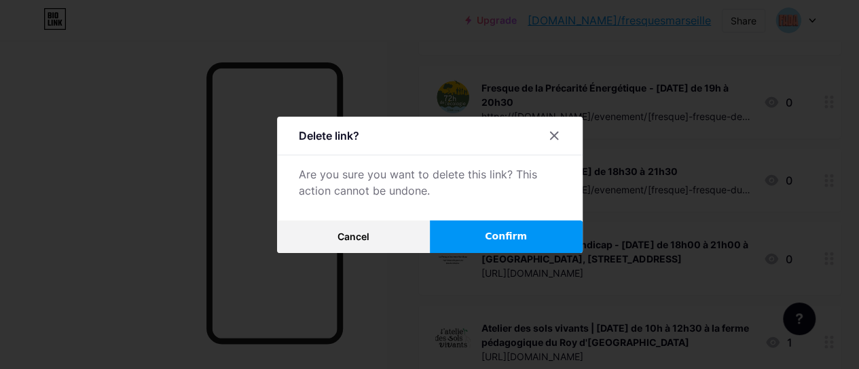
click at [476, 239] on button "Confirm" at bounding box center [506, 237] width 153 height 33
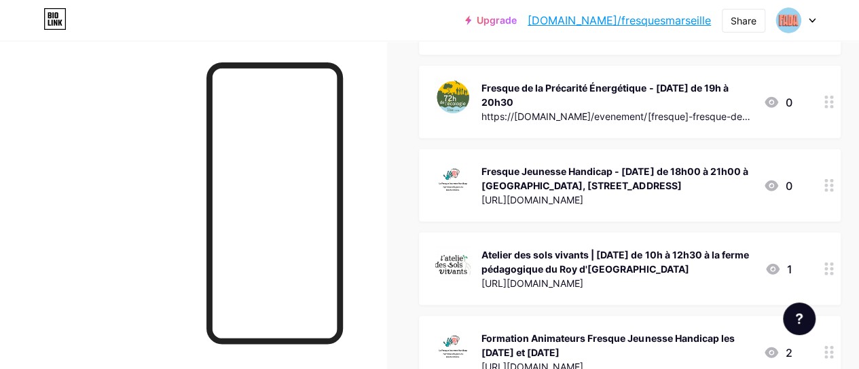
click at [833, 99] on circle at bounding box center [831, 97] width 3 height 3
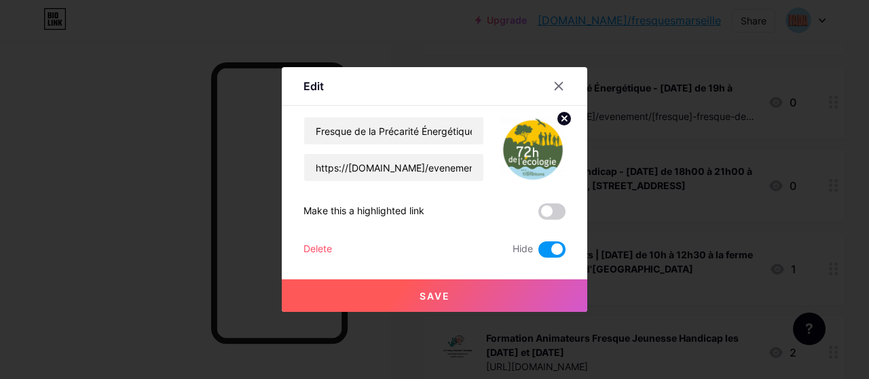
click at [322, 243] on div "Delete" at bounding box center [317, 250] width 29 height 16
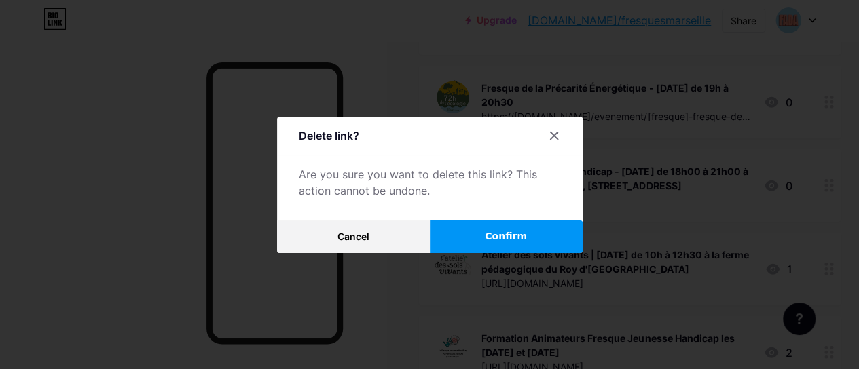
click at [521, 233] on button "Confirm" at bounding box center [506, 237] width 153 height 33
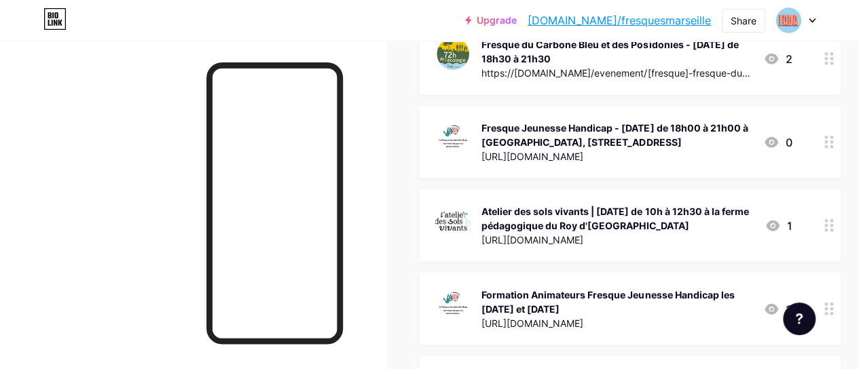
scroll to position [1606, 0]
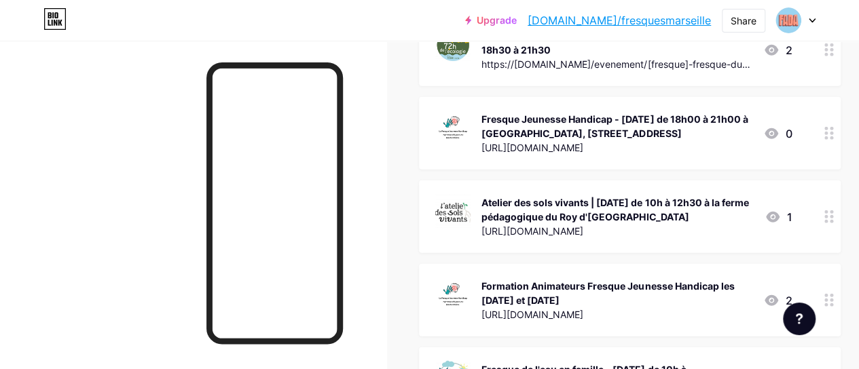
click at [835, 170] on div at bounding box center [828, 133] width 23 height 73
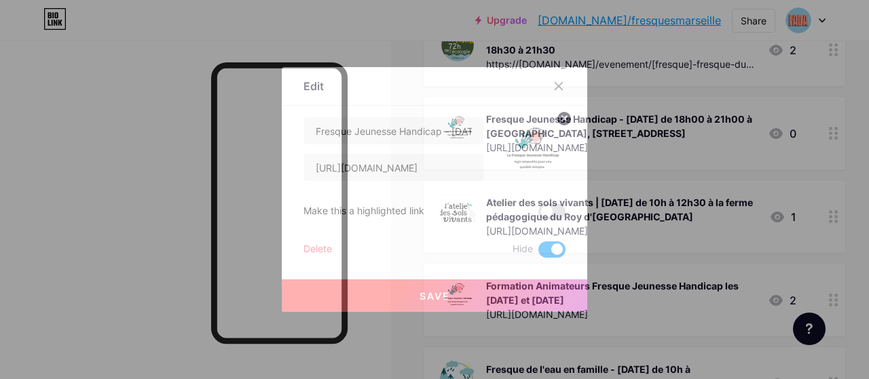
click at [324, 250] on div "Delete" at bounding box center [317, 250] width 29 height 16
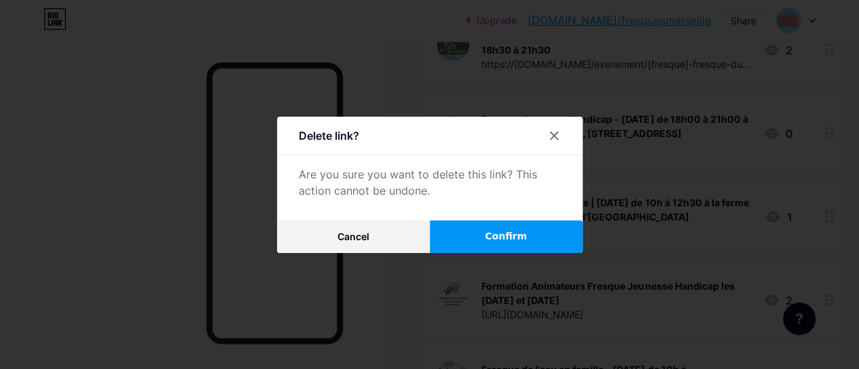
click at [466, 238] on button "Confirm" at bounding box center [506, 237] width 153 height 33
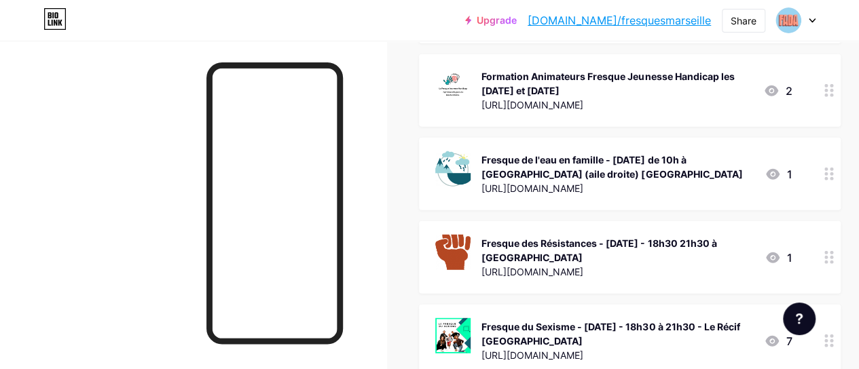
scroll to position [1741, 0]
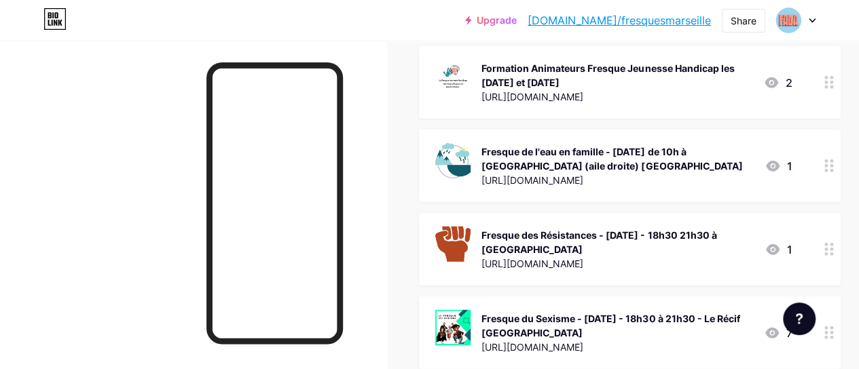
click at [840, 193] on div at bounding box center [828, 166] width 23 height 73
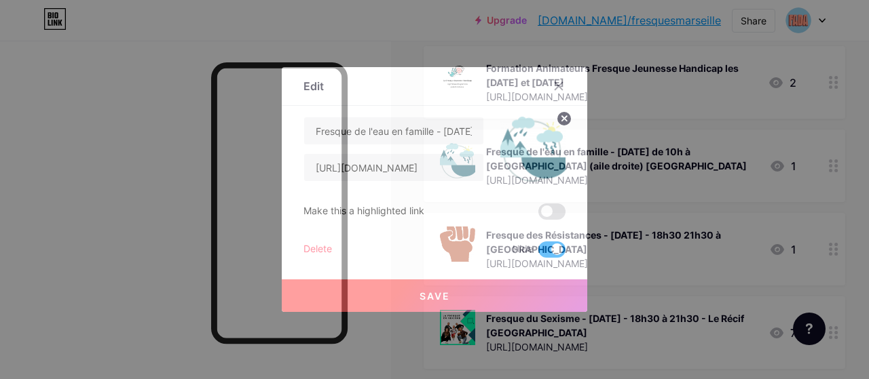
click at [322, 250] on div "Delete" at bounding box center [317, 250] width 29 height 16
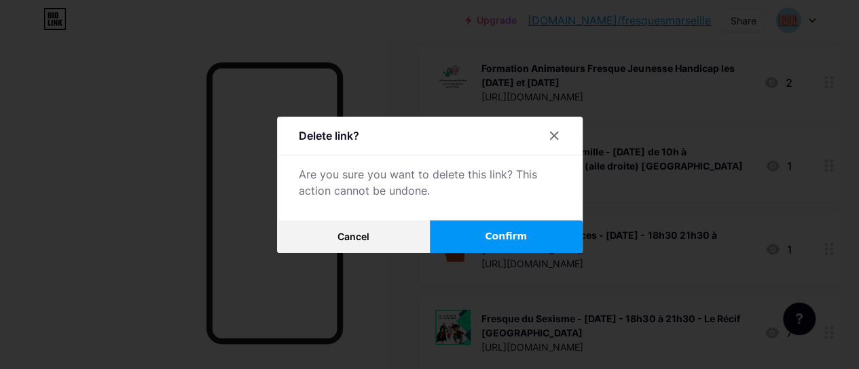
click at [515, 231] on button "Confirm" at bounding box center [506, 237] width 153 height 33
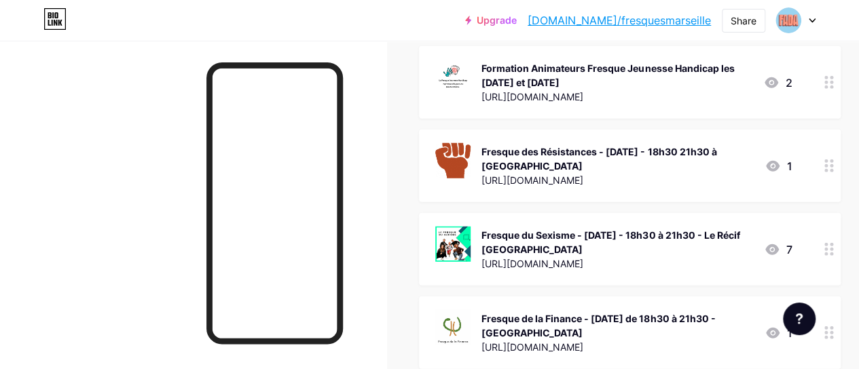
click at [827, 168] on circle at bounding box center [825, 165] width 3 height 3
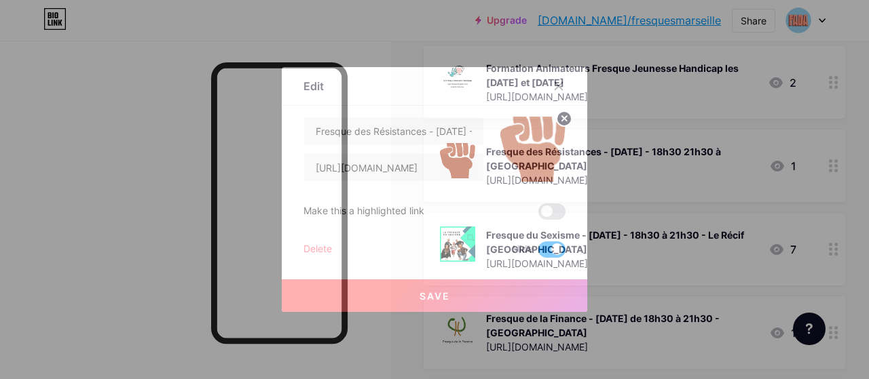
click at [317, 248] on div "Delete" at bounding box center [317, 250] width 29 height 16
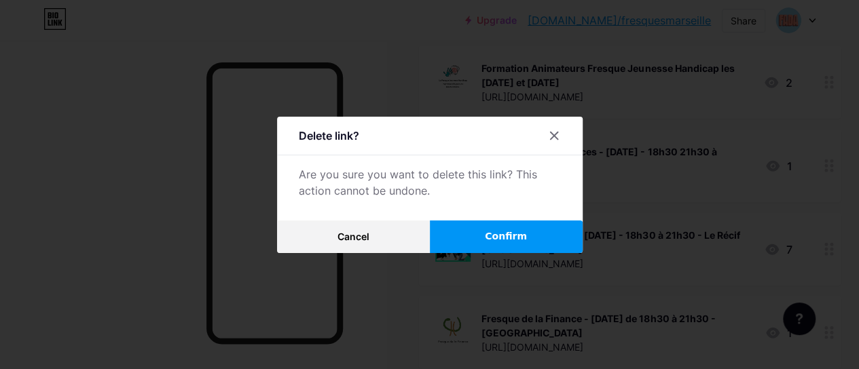
click at [513, 231] on button "Confirm" at bounding box center [506, 237] width 153 height 33
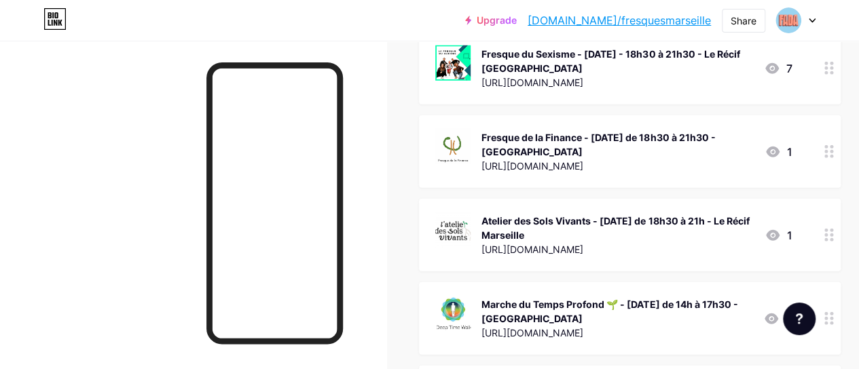
scroll to position [1906, 0]
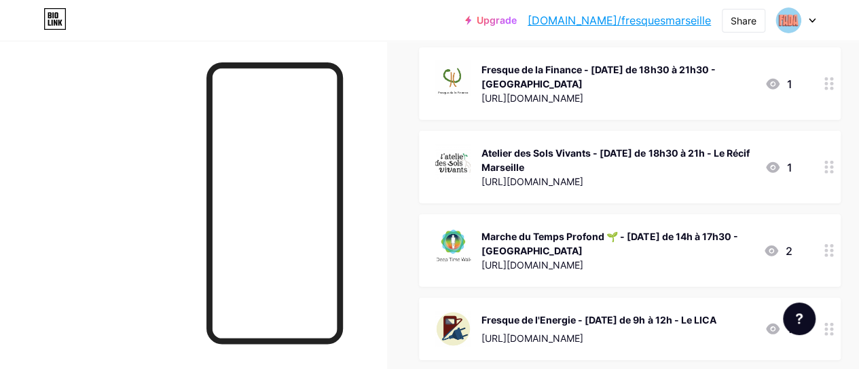
click at [827, 117] on div at bounding box center [828, 84] width 23 height 73
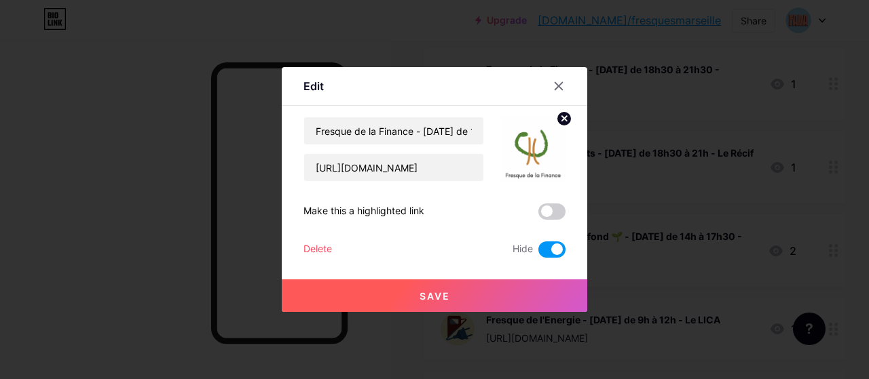
click at [314, 246] on div "Delete" at bounding box center [317, 250] width 29 height 16
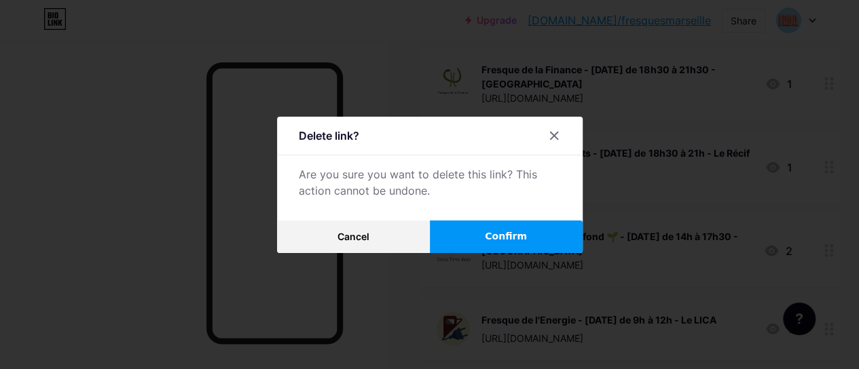
click at [487, 244] on button "Confirm" at bounding box center [506, 237] width 153 height 33
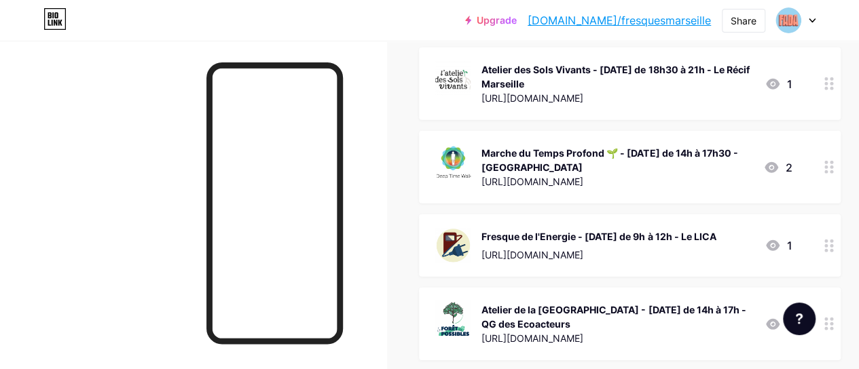
click at [834, 174] on icon at bounding box center [829, 167] width 10 height 13
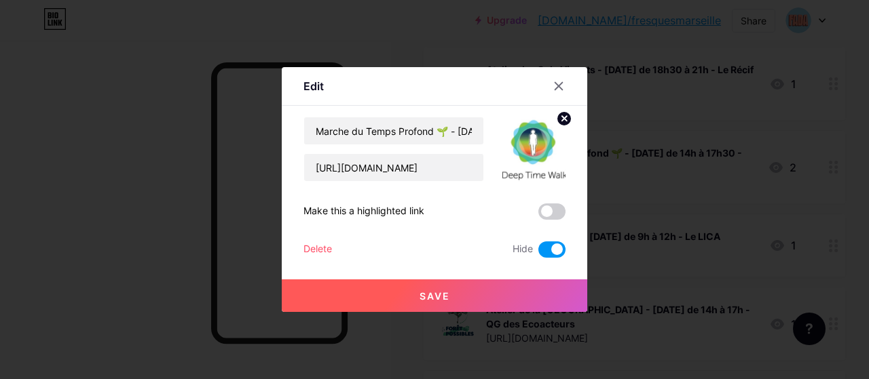
click at [318, 255] on div "Delete" at bounding box center [317, 250] width 29 height 16
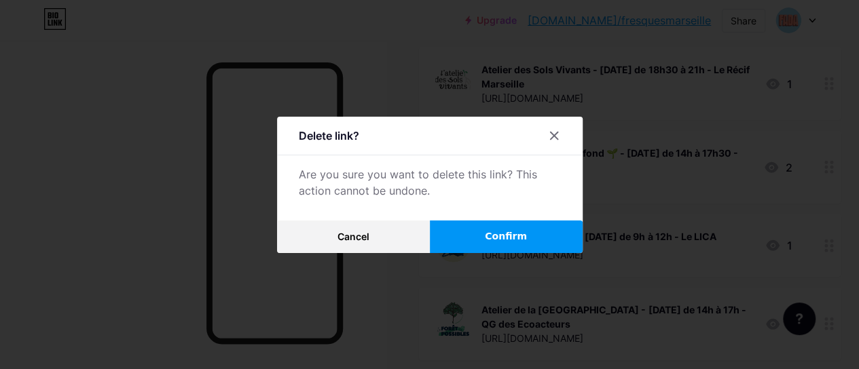
click at [519, 253] on button "Confirm" at bounding box center [506, 237] width 153 height 33
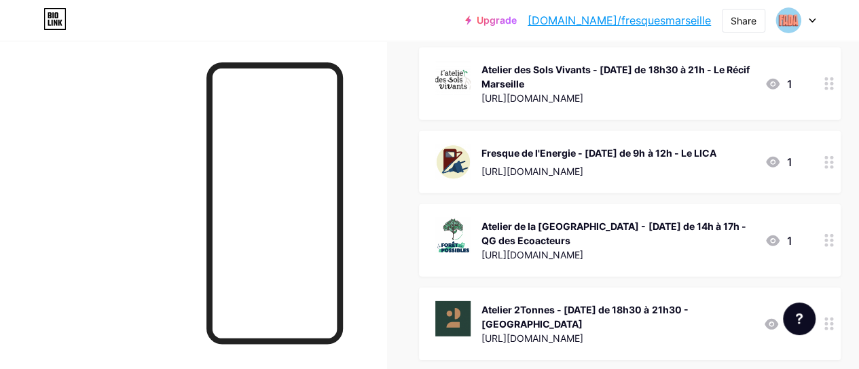
click at [825, 277] on div at bounding box center [828, 240] width 23 height 73
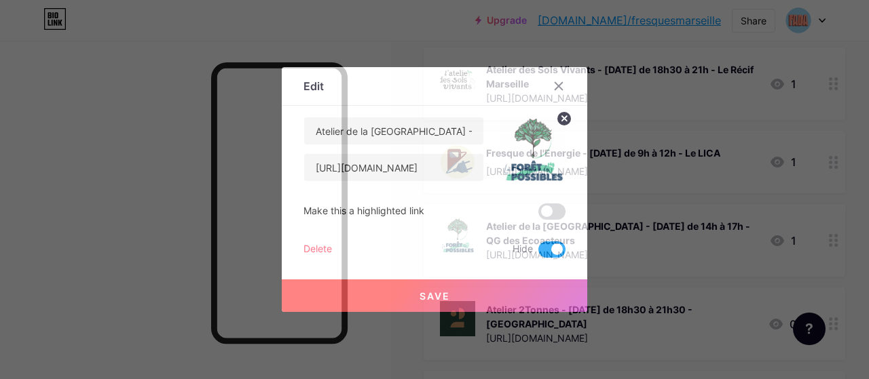
click at [321, 249] on div "Delete" at bounding box center [317, 250] width 29 height 16
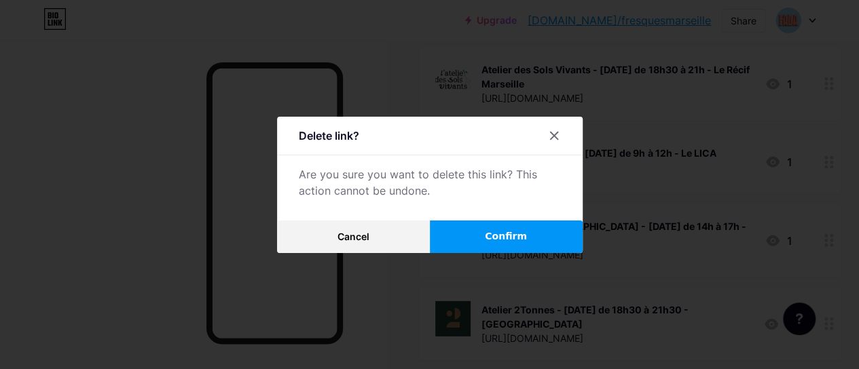
click at [519, 240] on span "Confirm" at bounding box center [506, 236] width 42 height 14
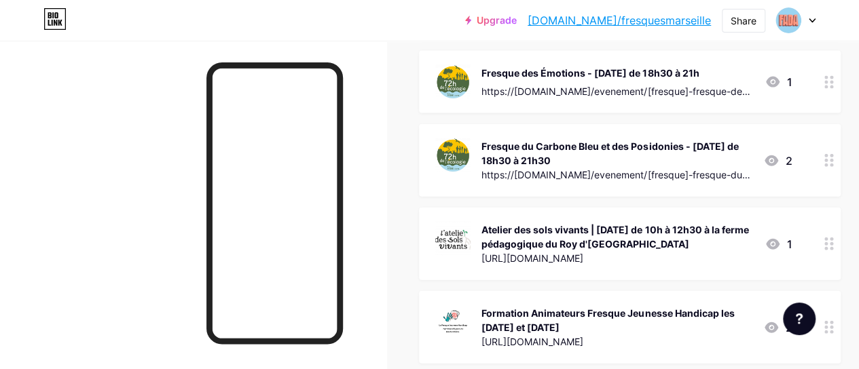
scroll to position [1373, 0]
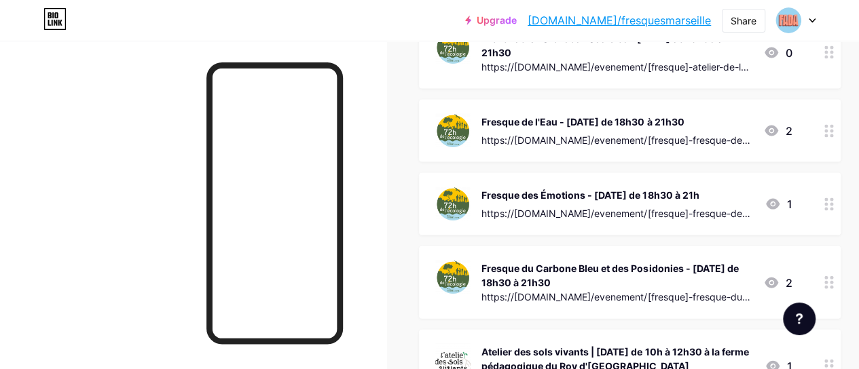
click at [831, 138] on icon at bounding box center [829, 131] width 10 height 13
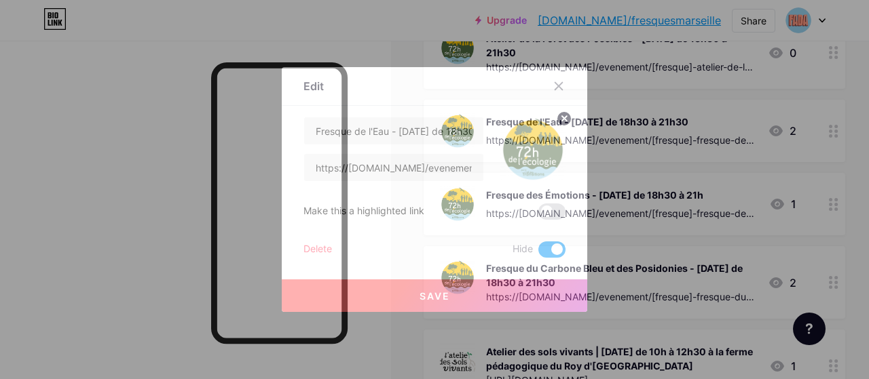
click at [314, 249] on div "Delete" at bounding box center [317, 250] width 29 height 16
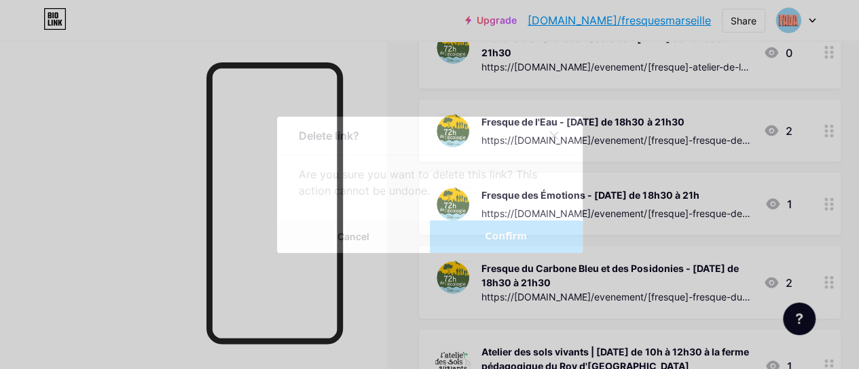
click at [493, 252] on button "Confirm" at bounding box center [506, 237] width 153 height 33
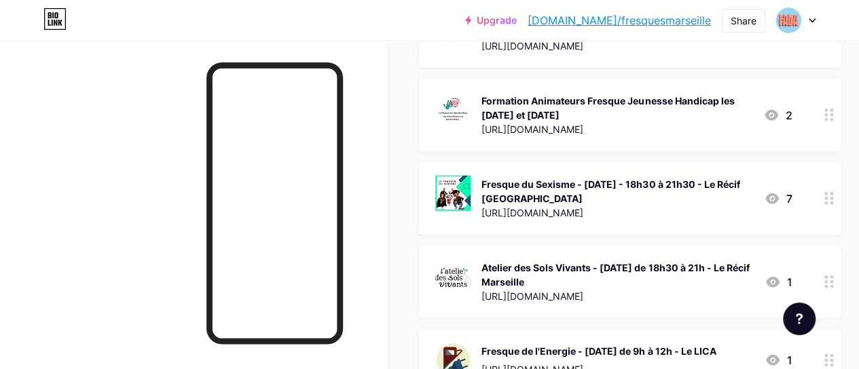
scroll to position [1691, 0]
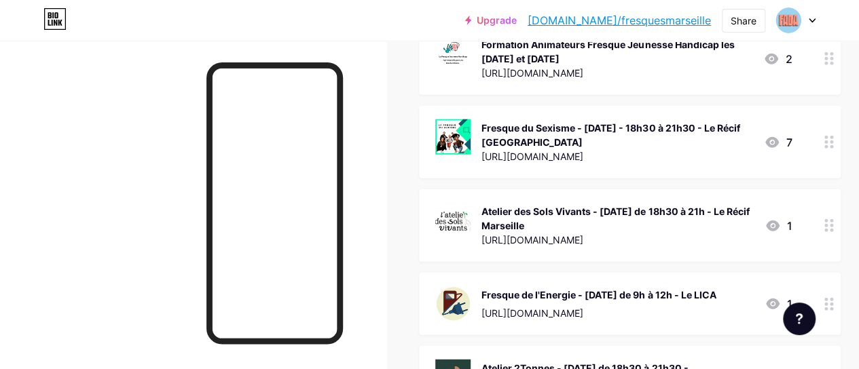
click at [833, 223] on circle at bounding box center [831, 220] width 3 height 3
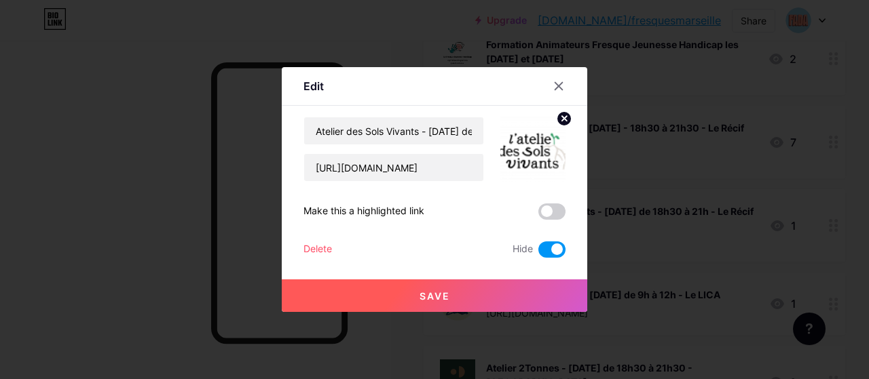
click at [316, 253] on div "Delete" at bounding box center [317, 250] width 29 height 16
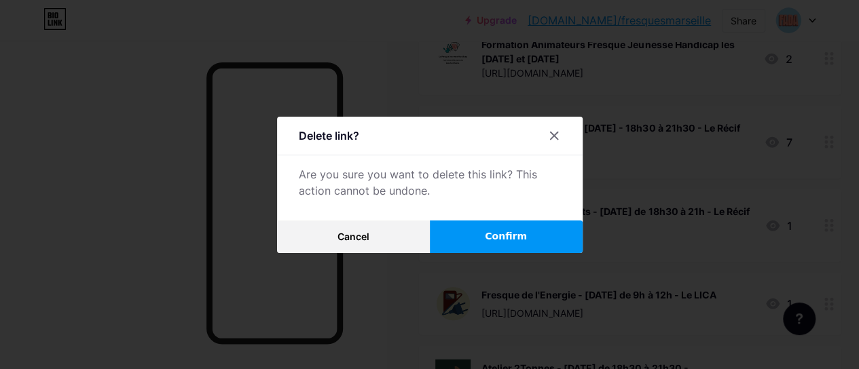
click at [531, 240] on button "Confirm" at bounding box center [506, 237] width 153 height 33
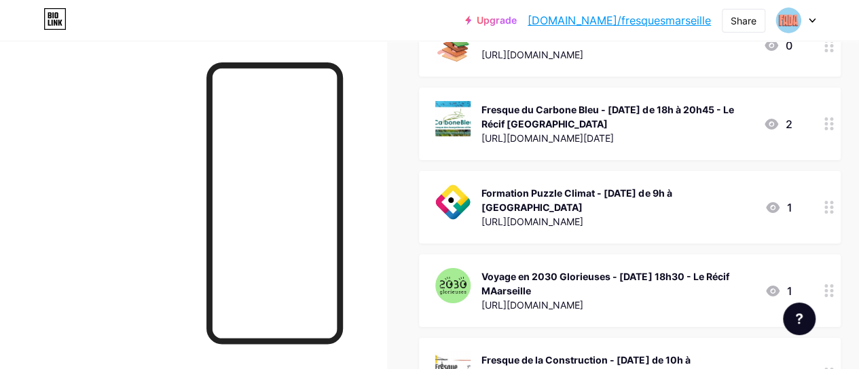
scroll to position [2373, 0]
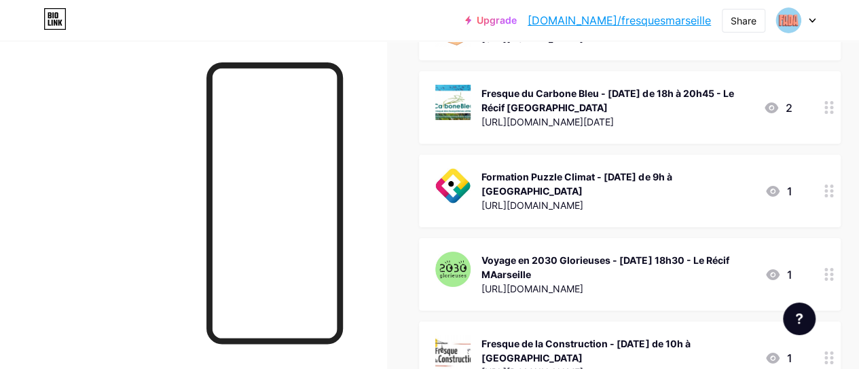
click at [827, 109] on circle at bounding box center [825, 107] width 3 height 3
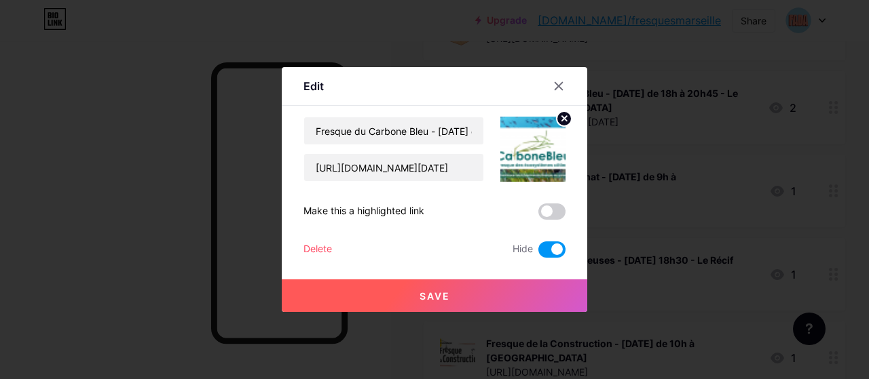
click at [313, 253] on div "Delete" at bounding box center [317, 250] width 29 height 16
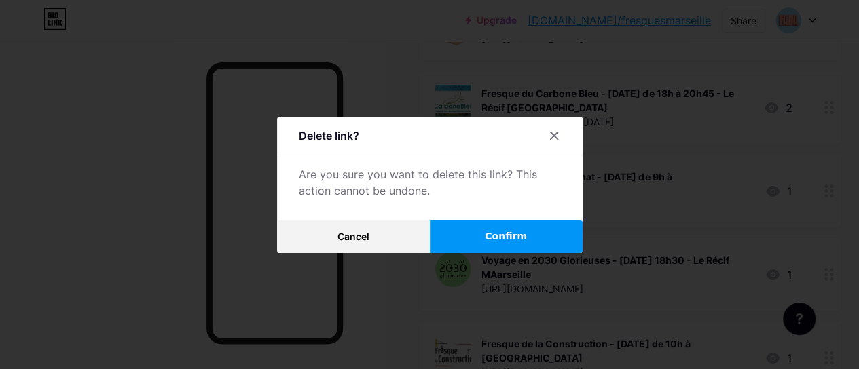
click at [521, 244] on span "Confirm" at bounding box center [506, 236] width 42 height 14
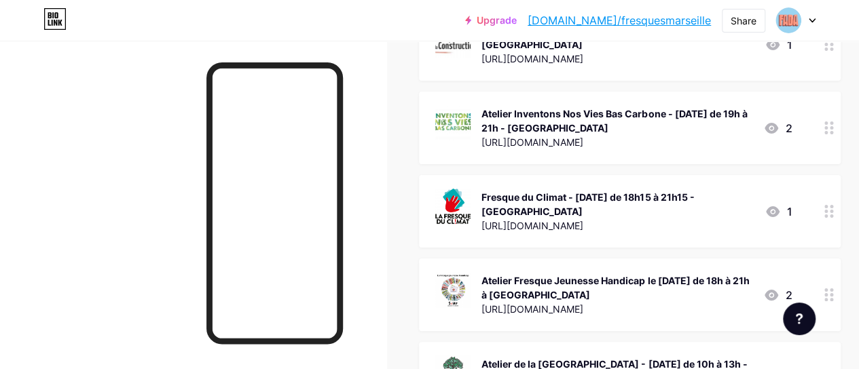
scroll to position [2611, 0]
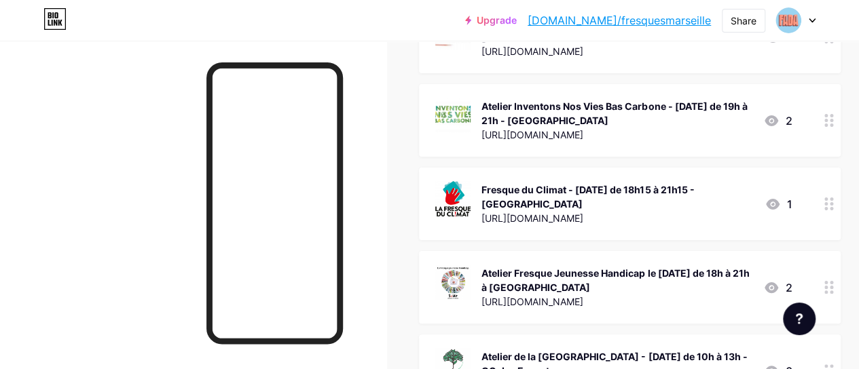
click at [834, 210] on icon at bounding box center [829, 204] width 10 height 13
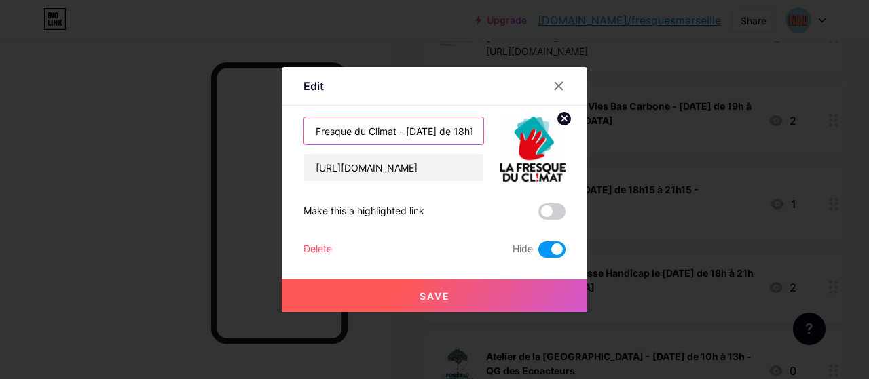
click at [443, 133] on input "Fresque du Climat - [DATE] de 18h15 à 21h15 - [GEOGRAPHIC_DATA]" at bounding box center [393, 130] width 179 height 27
type input "Fresque du Climat - [DATE] de 18h15 à 21h15 - [GEOGRAPHIC_DATA]"
click at [567, 84] on div at bounding box center [558, 86] width 24 height 24
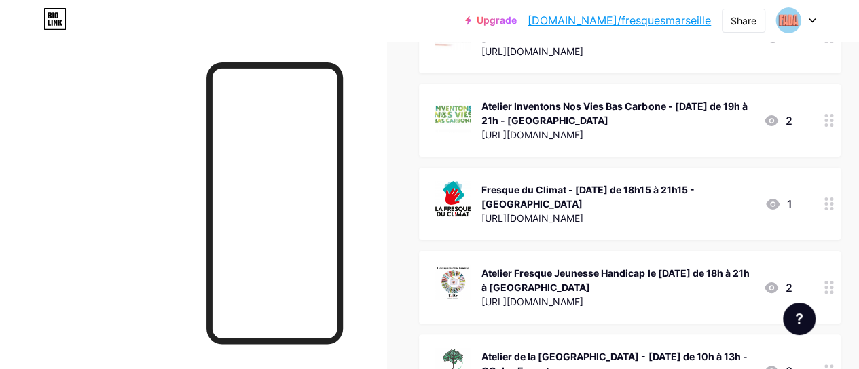
click at [834, 210] on icon at bounding box center [829, 204] width 10 height 13
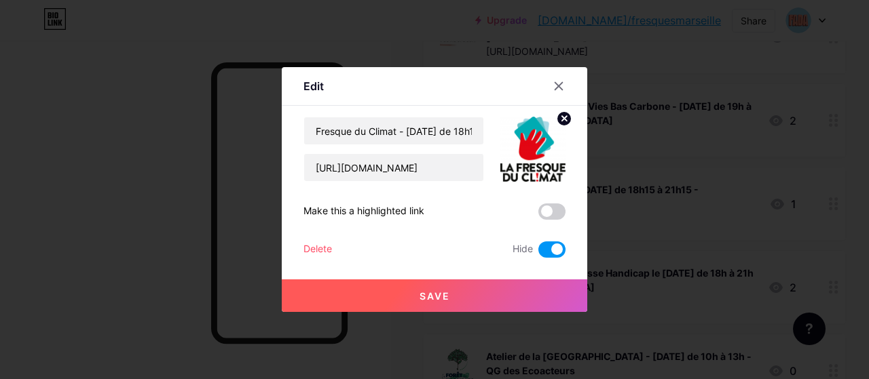
click at [469, 299] on button "Save" at bounding box center [434, 296] width 305 height 33
